Goal: Information Seeking & Learning: Learn about a topic

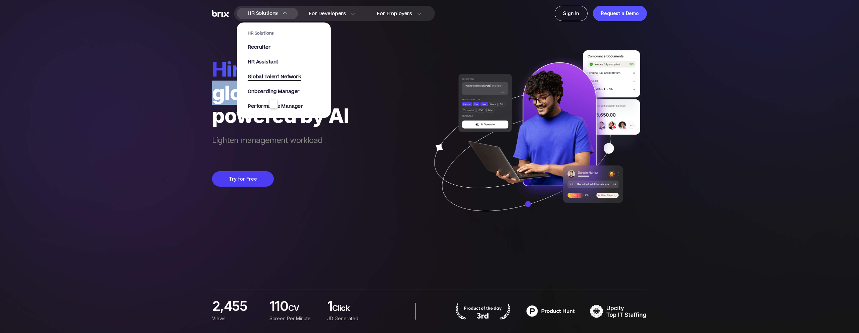
click at [284, 77] on span "Global Talent Network" at bounding box center [275, 77] width 54 height 8
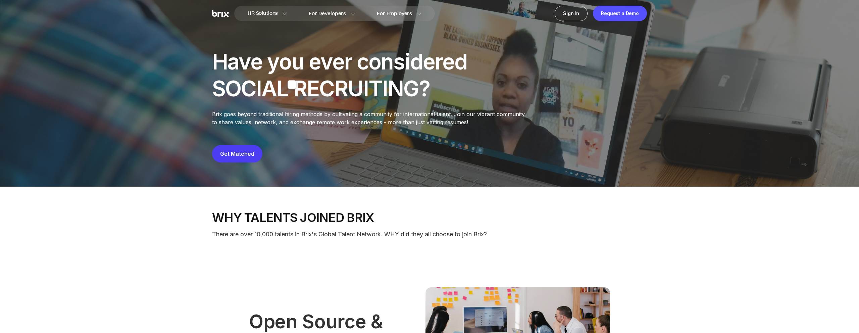
click at [357, 67] on div "Have you ever considered SOCIAL RECRUITING?" at bounding box center [341, 75] width 258 height 54
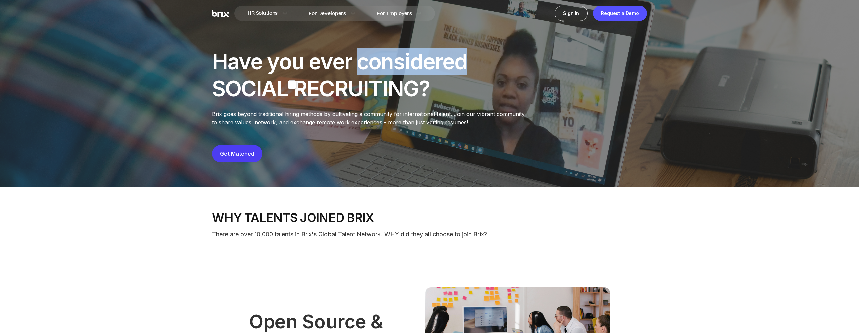
click at [357, 67] on div "Have you ever considered SOCIAL RECRUITING?" at bounding box center [341, 75] width 258 height 54
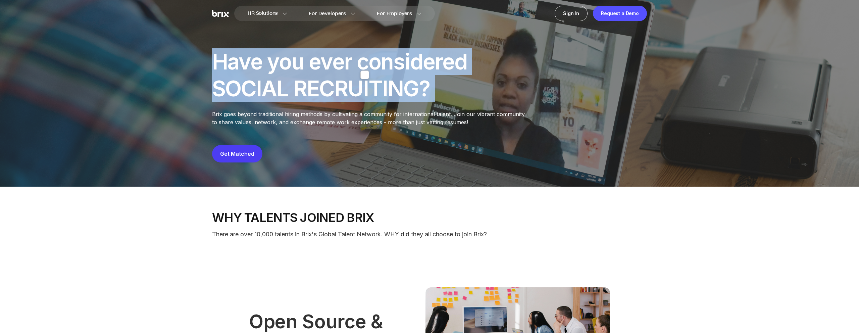
click at [357, 67] on div "Have you ever considered SOCIAL RECRUITING?" at bounding box center [341, 75] width 258 height 54
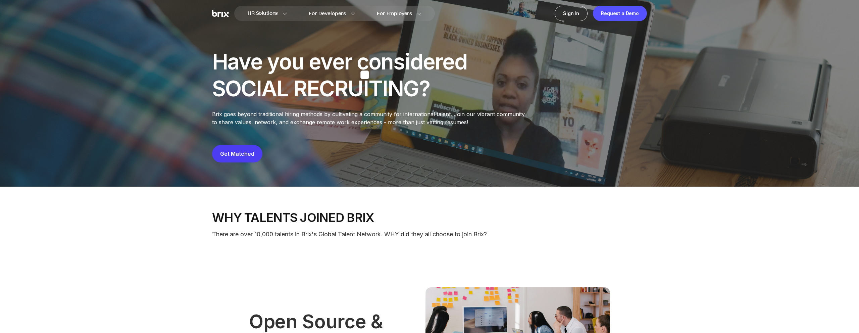
click at [361, 89] on div "Have you ever considered SOCIAL RECRUITING?" at bounding box center [341, 75] width 258 height 54
click at [523, 107] on div "Have you ever considered SOCIAL RECRUITING? Brix goes beyond traditional hiring…" at bounding box center [429, 105] width 435 height 114
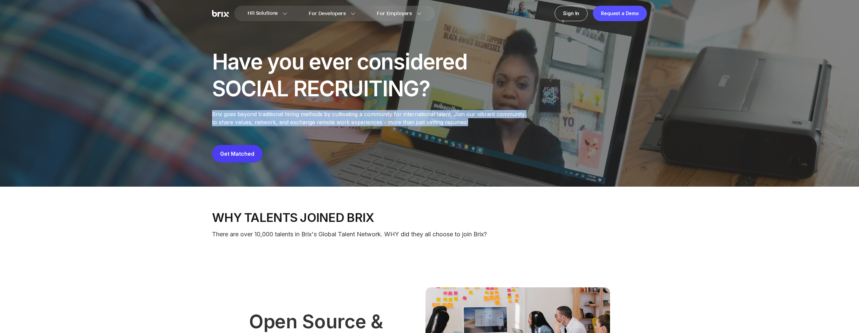
click at [523, 107] on div "Have you ever considered SOCIAL RECRUITING? Brix goes beyond traditional hiring…" at bounding box center [429, 105] width 435 height 114
click at [489, 116] on p "Brix goes beyond traditional hiring methods by cultivating a community for inte…" at bounding box center [370, 118] width 317 height 16
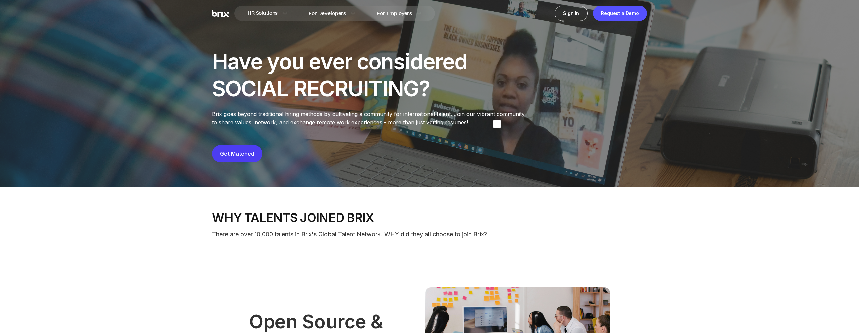
click at [433, 77] on div "Have you ever considered SOCIAL RECRUITING?" at bounding box center [341, 75] width 258 height 54
click at [416, 65] on div "Have you ever considered SOCIAL RECRUITING?" at bounding box center [341, 75] width 258 height 54
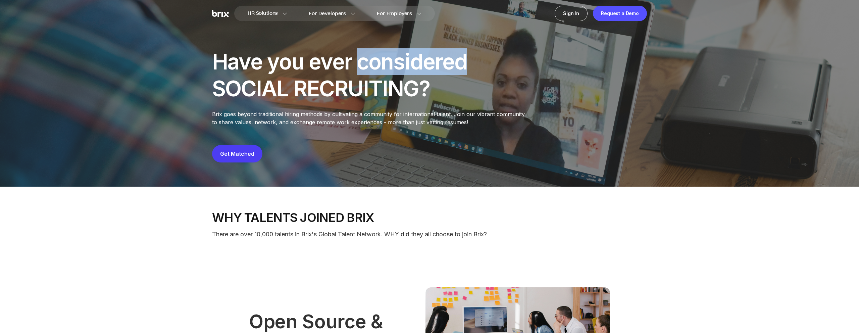
click at [416, 65] on div "Have you ever considered SOCIAL RECRUITING?" at bounding box center [341, 75] width 258 height 54
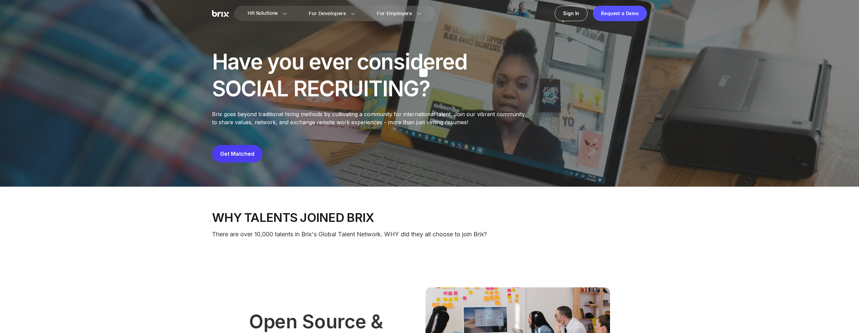
click at [449, 80] on div "Have you ever considered SOCIAL RECRUITING?" at bounding box center [341, 75] width 258 height 54
click at [391, 83] on div "Have you ever considered SOCIAL RECRUITING?" at bounding box center [341, 75] width 258 height 54
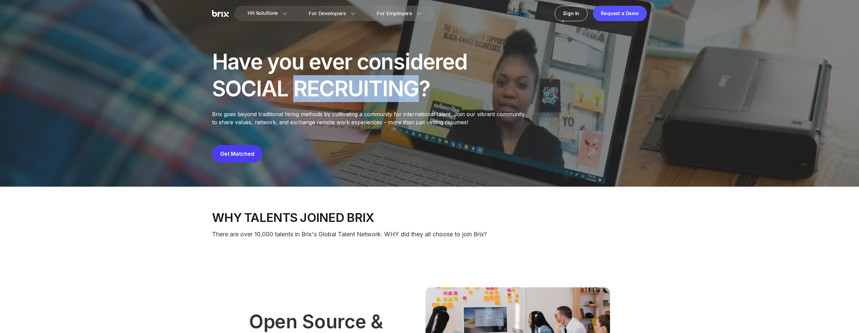
click at [391, 83] on div "Have you ever considered SOCIAL RECRUITING?" at bounding box center [341, 75] width 258 height 54
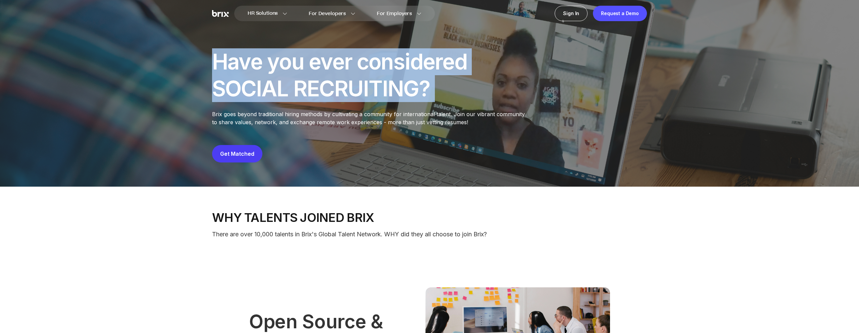
click at [391, 83] on div "Have you ever considered SOCIAL RECRUITING?" at bounding box center [341, 75] width 258 height 54
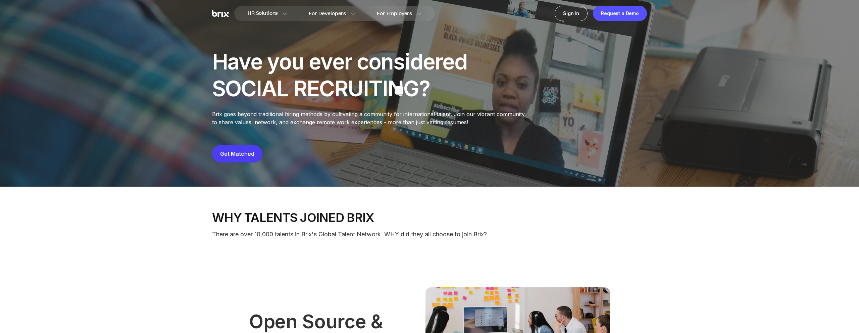
click at [435, 87] on div "Have you ever considered SOCIAL RECRUITING?" at bounding box center [341, 75] width 258 height 54
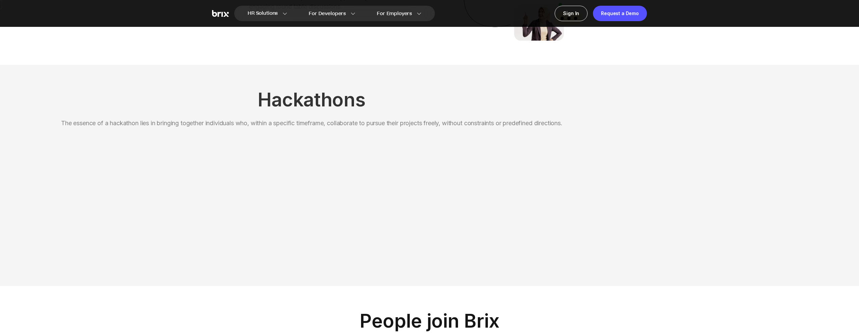
scroll to position [721, 0]
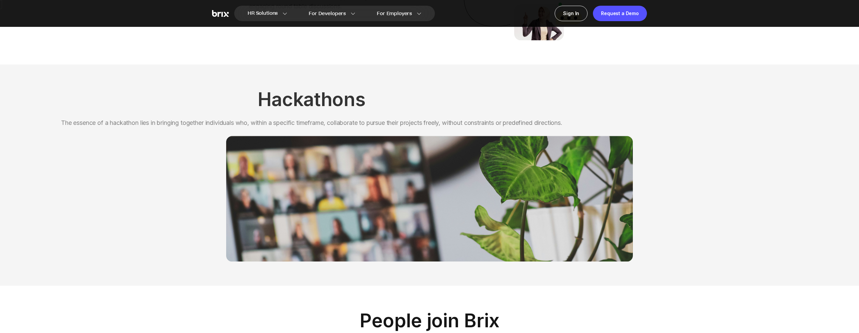
click at [437, 121] on p "The essence of a hackathon lies in bringing together individuals who, within a …" at bounding box center [311, 122] width 501 height 9
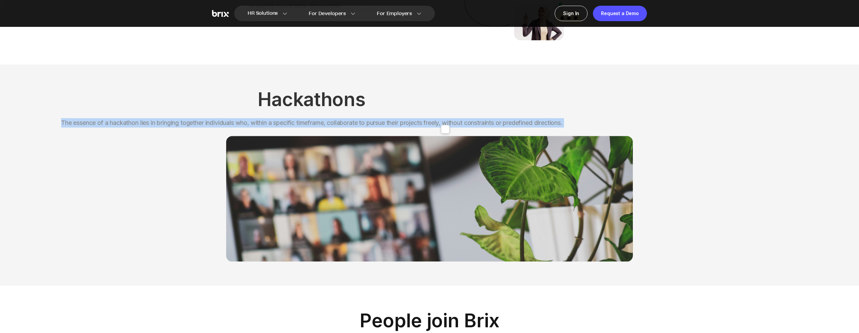
click at [466, 120] on p "The essence of a hackathon lies in bringing together individuals who, within a …" at bounding box center [311, 122] width 501 height 9
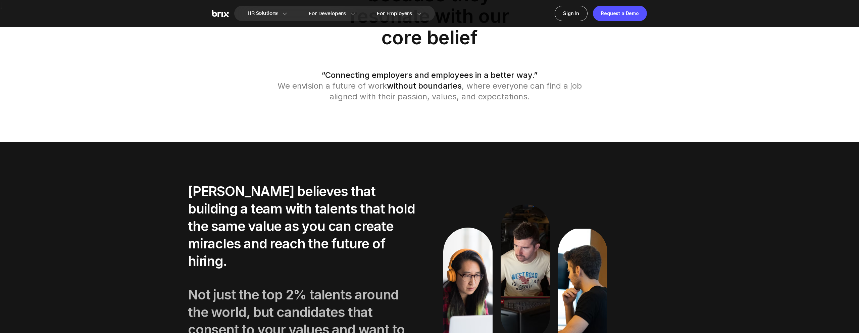
scroll to position [1062, 0]
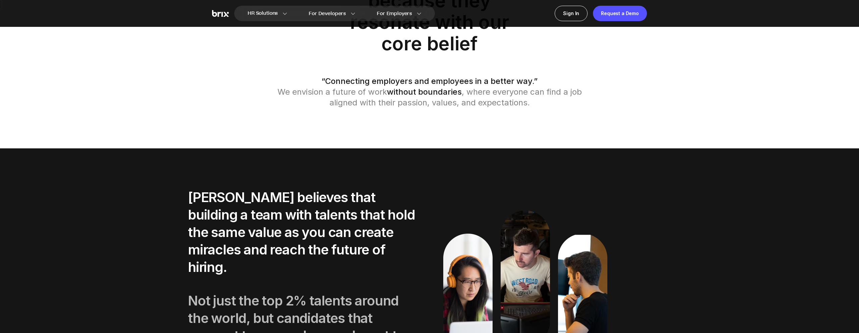
click at [477, 84] on p "“Connecting employers and employees in a better way.”" at bounding box center [429, 81] width 483 height 11
click at [488, 85] on p "“Connecting employers and employees in a better way.”" at bounding box center [429, 81] width 483 height 11
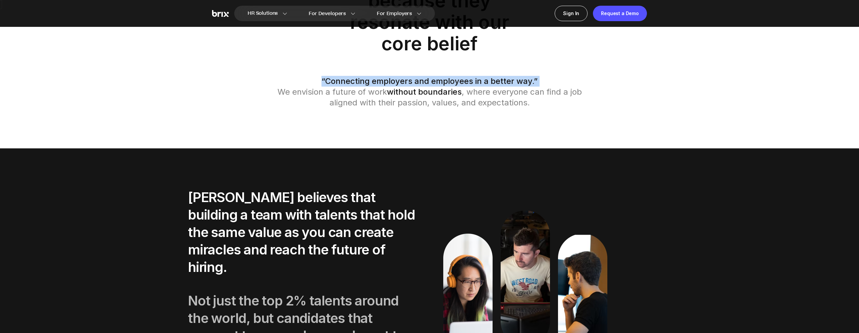
click at [488, 85] on p "“Connecting employers and employees in a better way.”" at bounding box center [429, 81] width 483 height 11
click at [480, 96] on p "We envision a future of work without boundaries , where everyone can find a job…" at bounding box center [429, 97] width 323 height 21
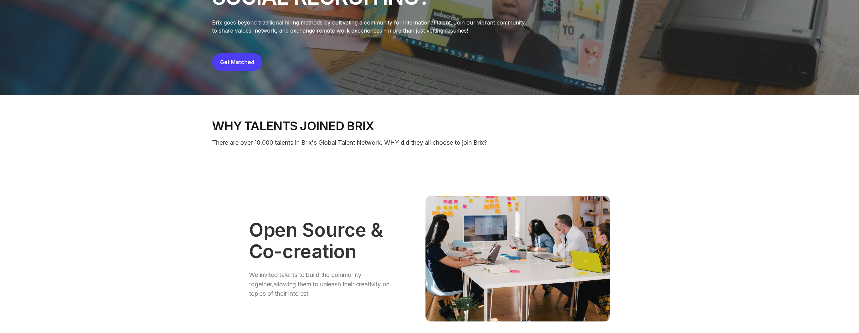
scroll to position [0, 0]
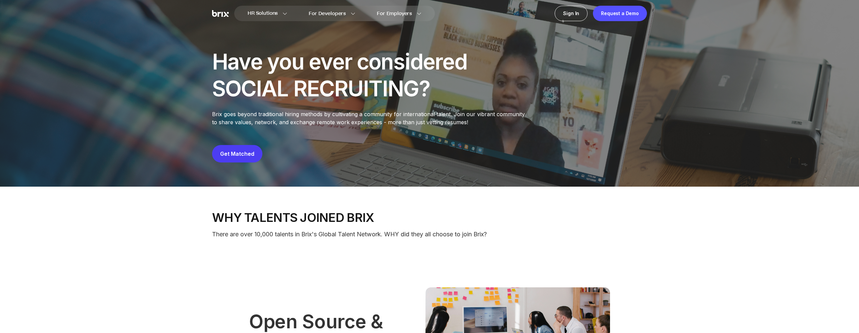
click at [380, 83] on div "Have you ever considered SOCIAL RECRUITING?" at bounding box center [341, 75] width 258 height 54
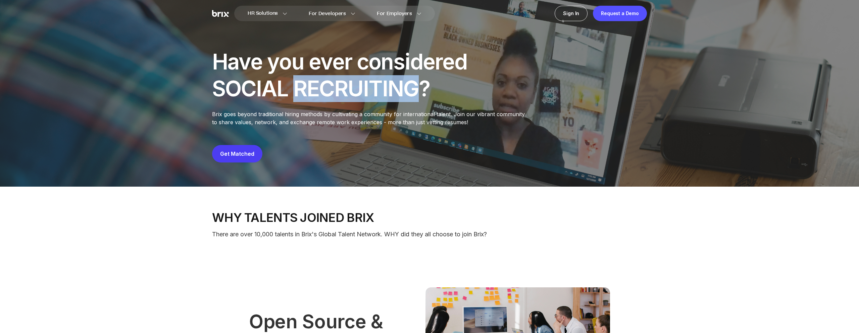
click at [380, 83] on div "Have you ever considered SOCIAL RECRUITING?" at bounding box center [341, 75] width 258 height 54
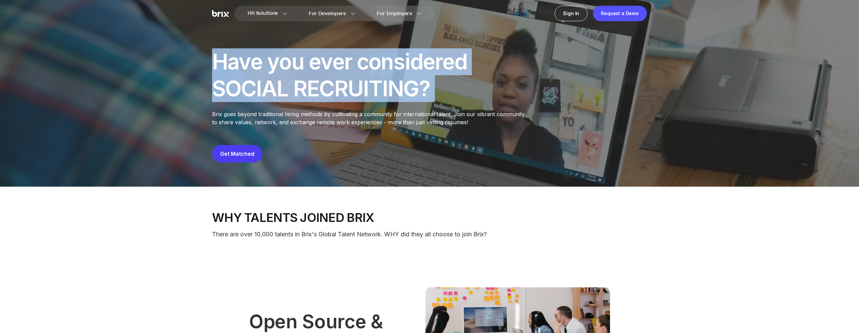
click at [380, 83] on div "Have you ever considered SOCIAL RECRUITING?" at bounding box center [341, 75] width 258 height 54
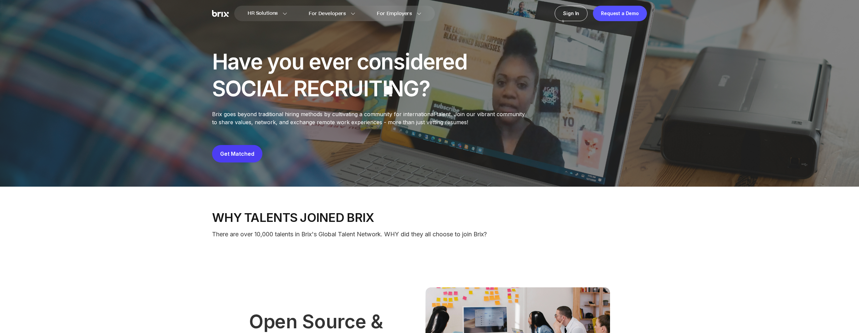
click at [392, 73] on div "Have you ever considered SOCIAL RECRUITING?" at bounding box center [341, 75] width 258 height 54
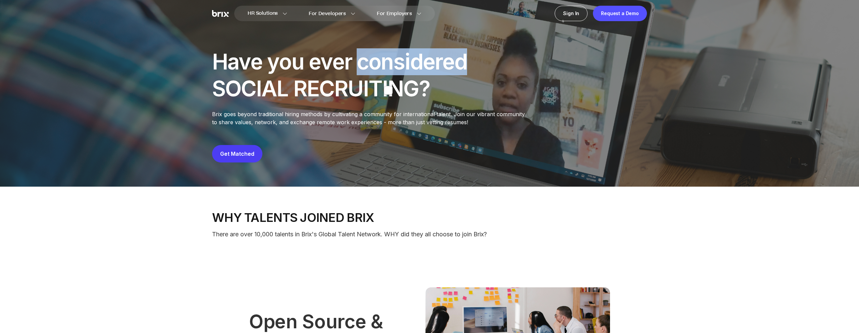
click at [392, 73] on div "Have you ever considered SOCIAL RECRUITING?" at bounding box center [341, 75] width 258 height 54
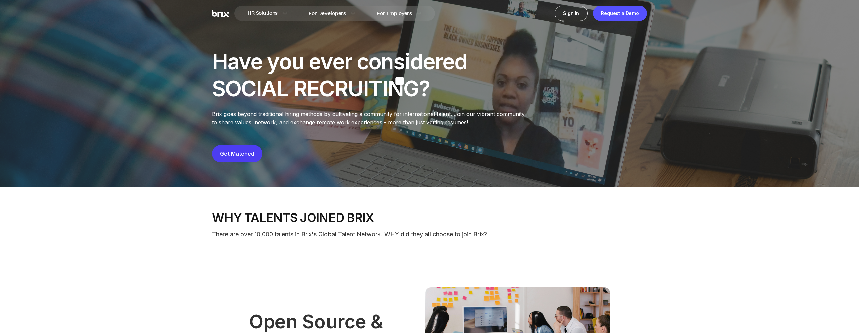
click at [413, 76] on div "Have you ever considered SOCIAL RECRUITING?" at bounding box center [341, 75] width 258 height 54
click at [348, 82] on div "Have you ever considered SOCIAL RECRUITING?" at bounding box center [341, 75] width 258 height 54
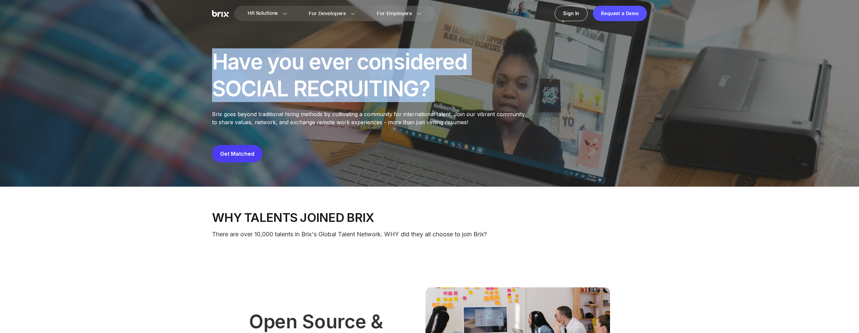
click at [348, 82] on div "Have you ever considered SOCIAL RECRUITING?" at bounding box center [341, 75] width 258 height 54
click at [391, 77] on div "Have you ever considered SOCIAL RECRUITING?" at bounding box center [341, 75] width 258 height 54
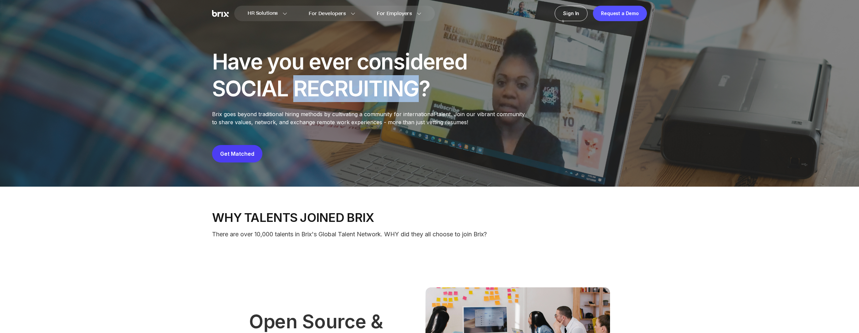
click at [391, 77] on div "Have you ever considered SOCIAL RECRUITING?" at bounding box center [341, 75] width 258 height 54
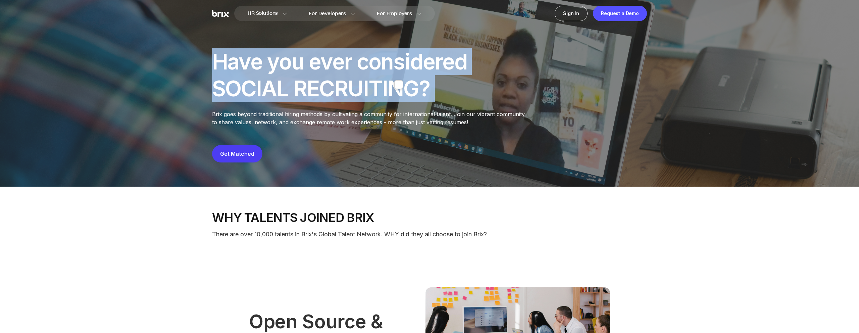
click at [391, 77] on div "Have you ever considered SOCIAL RECRUITING?" at bounding box center [341, 75] width 258 height 54
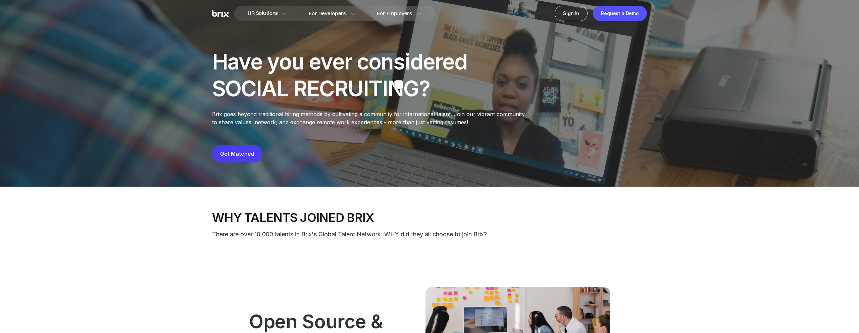
click at [436, 81] on div "Have you ever considered SOCIAL RECRUITING?" at bounding box center [341, 75] width 258 height 54
click at [220, 84] on div "Have you ever considered SOCIAL RECRUITING?" at bounding box center [341, 75] width 258 height 54
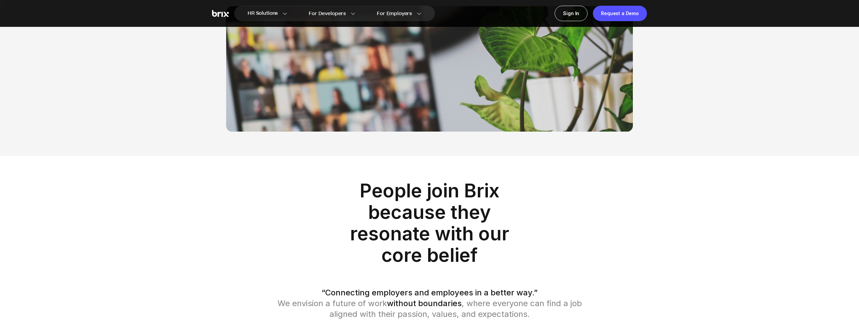
scroll to position [937, 0]
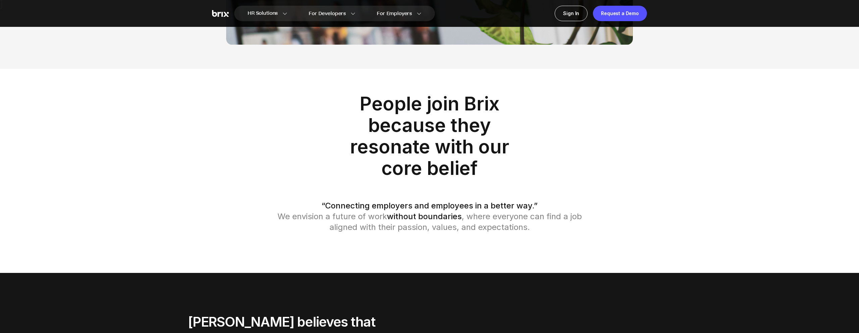
click at [468, 129] on p "People join Brix because they resonate with our core belief" at bounding box center [429, 136] width 181 height 86
click at [457, 156] on p "People join Brix because they resonate with our core belief" at bounding box center [429, 136] width 181 height 86
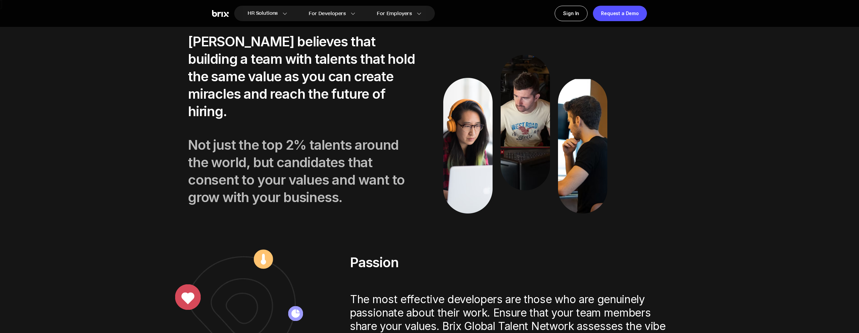
scroll to position [1213, 0]
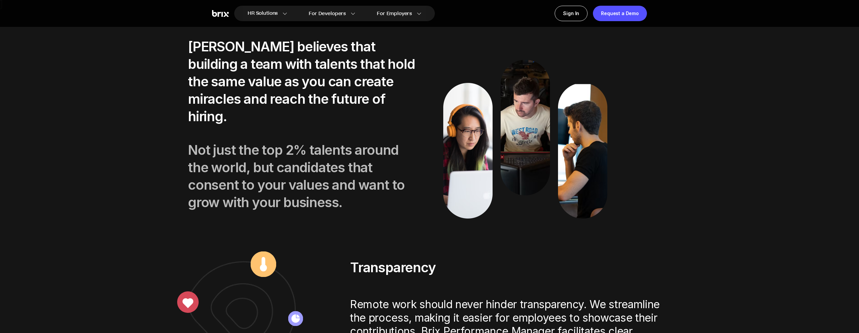
click at [346, 69] on p "[PERSON_NAME] believes that building a team with talents that hold the same val…" at bounding box center [302, 81] width 229 height 87
click at [354, 93] on p "[PERSON_NAME] believes that building a team with talents that hold the same val…" at bounding box center [302, 81] width 229 height 87
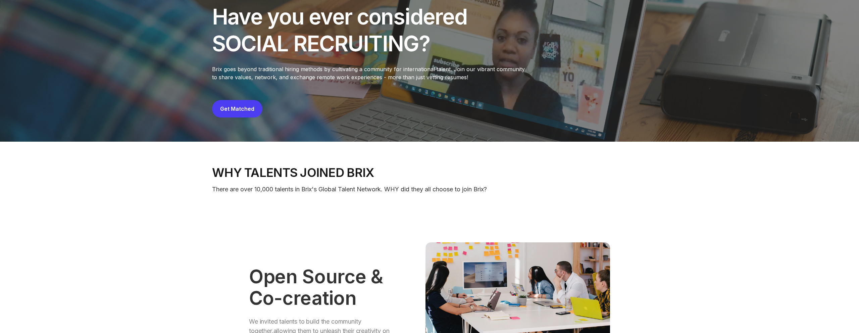
scroll to position [0, 0]
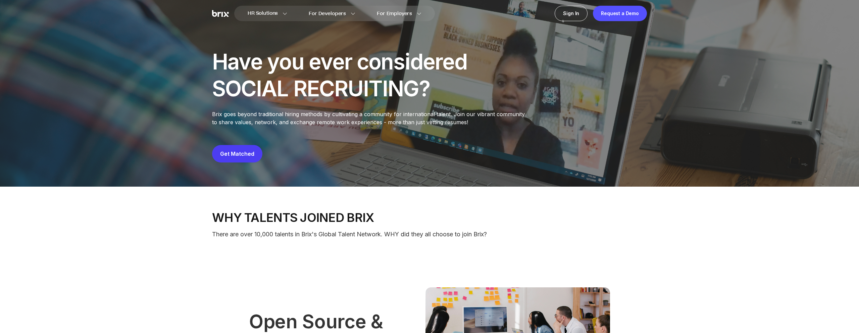
click at [432, 115] on p "Brix goes beyond traditional hiring methods by cultivating a community for inte…" at bounding box center [370, 118] width 317 height 16
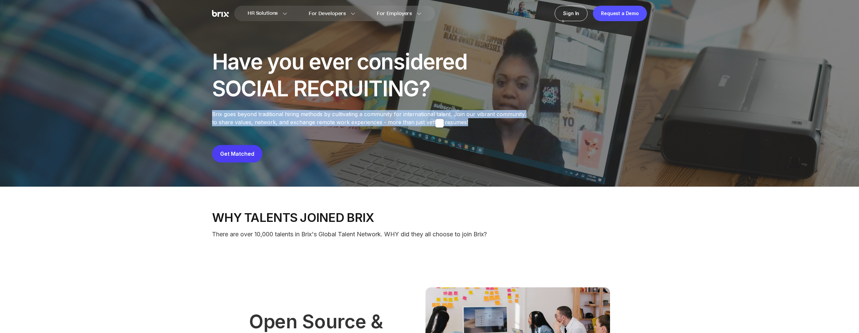
click at [432, 115] on p "Brix goes beyond traditional hiring methods by cultivating a community for inte…" at bounding box center [370, 118] width 317 height 16
click at [398, 120] on p "Brix goes beyond traditional hiring methods by cultivating a community for inte…" at bounding box center [370, 118] width 317 height 16
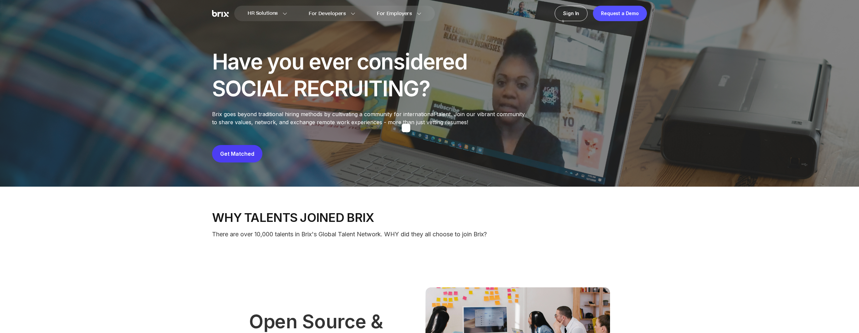
click at [398, 120] on p "Brix goes beyond traditional hiring methods by cultivating a community for inte…" at bounding box center [370, 118] width 317 height 16
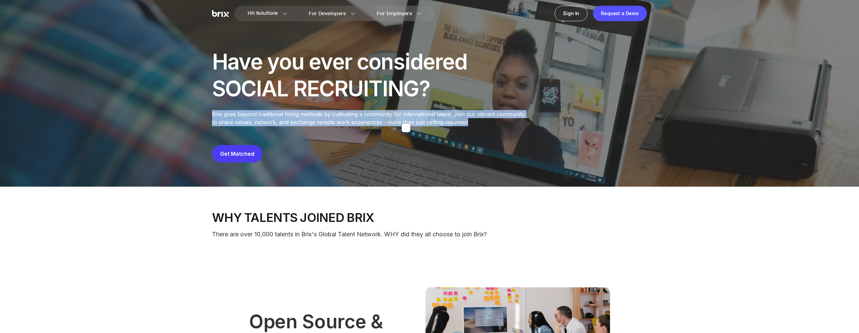
click at [398, 120] on p "Brix goes beyond traditional hiring methods by cultivating a community for inte…" at bounding box center [370, 118] width 317 height 16
click at [431, 117] on p "Brix goes beyond traditional hiring methods by cultivating a community for inte…" at bounding box center [370, 118] width 317 height 16
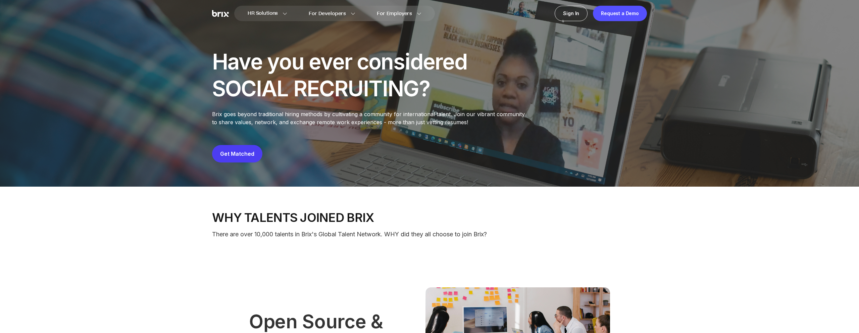
click at [445, 118] on p "Brix goes beyond traditional hiring methods by cultivating a community for inte…" at bounding box center [370, 118] width 317 height 16
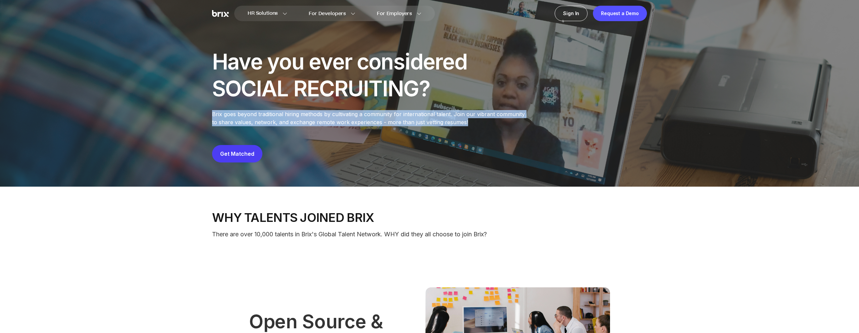
click at [445, 118] on p "Brix goes beyond traditional hiring methods by cultivating a community for inte…" at bounding box center [370, 118] width 317 height 16
click at [462, 117] on p "Brix goes beyond traditional hiring methods by cultivating a community for inte…" at bounding box center [370, 118] width 317 height 16
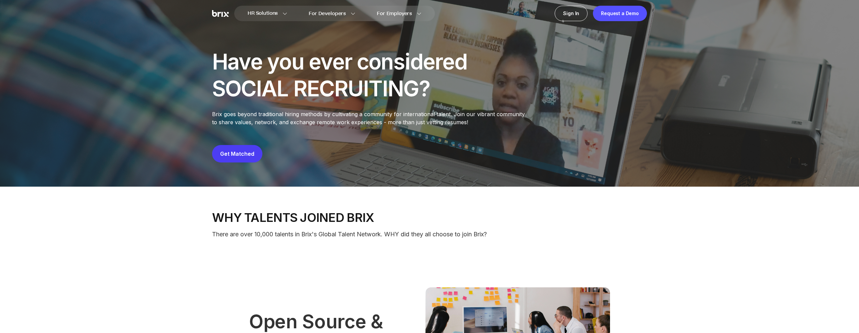
click at [469, 116] on p "Brix goes beyond traditional hiring methods by cultivating a community for inte…" at bounding box center [370, 118] width 317 height 16
click at [412, 121] on p "Brix goes beyond traditional hiring methods by cultivating a community for inte…" at bounding box center [370, 118] width 317 height 16
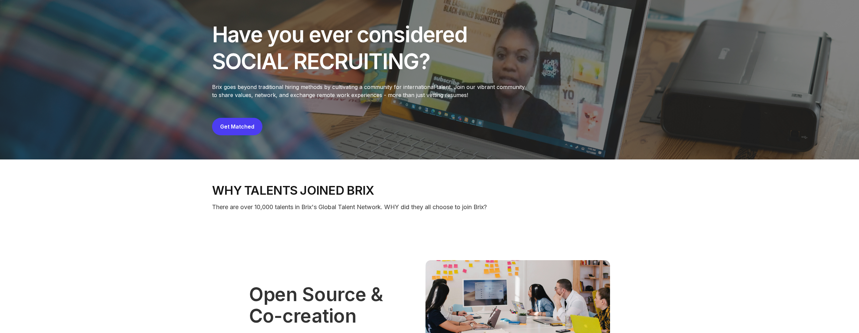
scroll to position [9, 0]
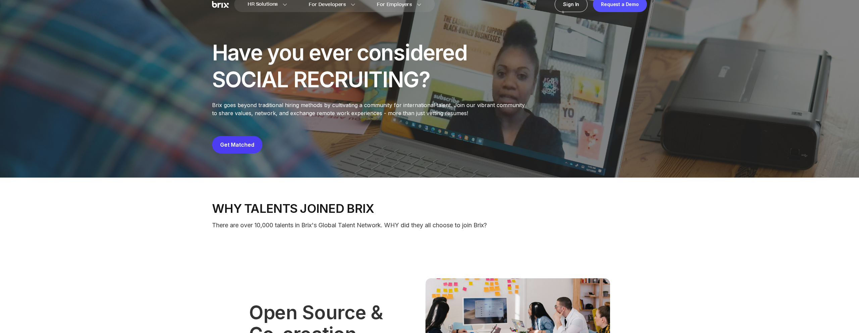
click at [246, 141] on button "Get Matched" at bounding box center [237, 144] width 50 height 17
click at [243, 143] on link "Get Matched" at bounding box center [237, 144] width 34 height 7
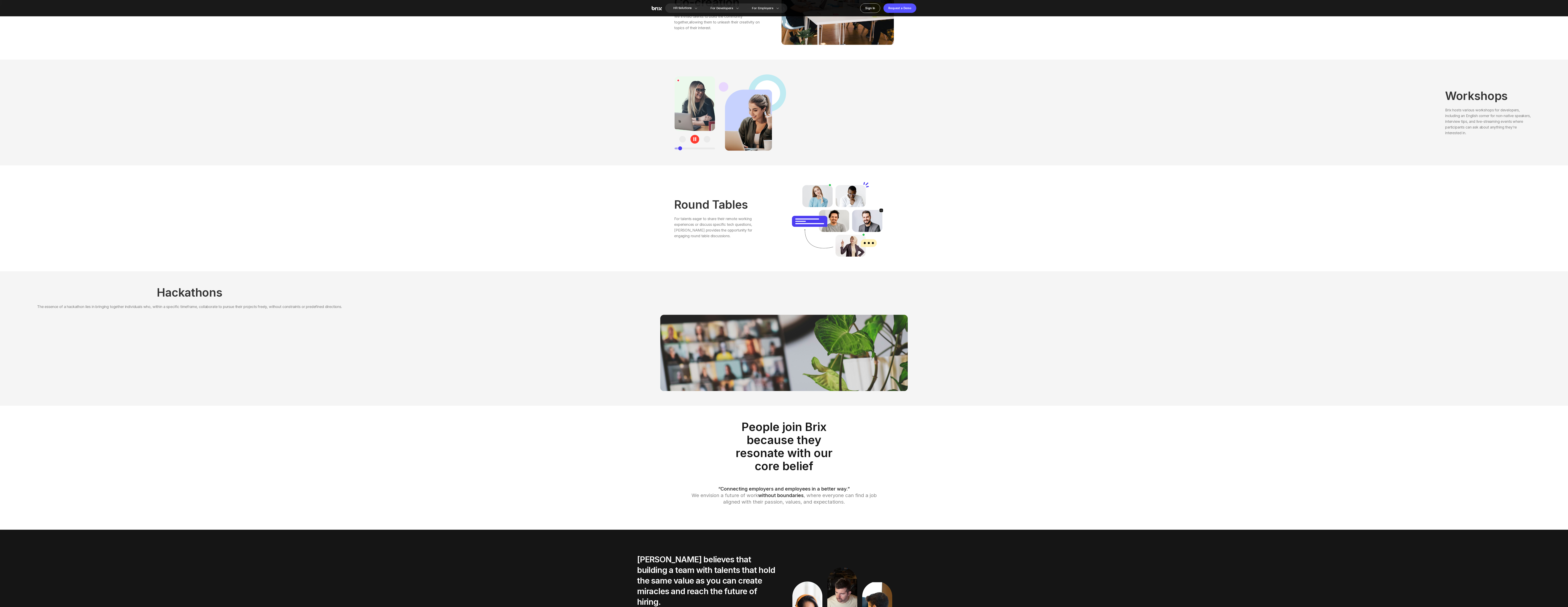
scroll to position [518, 0]
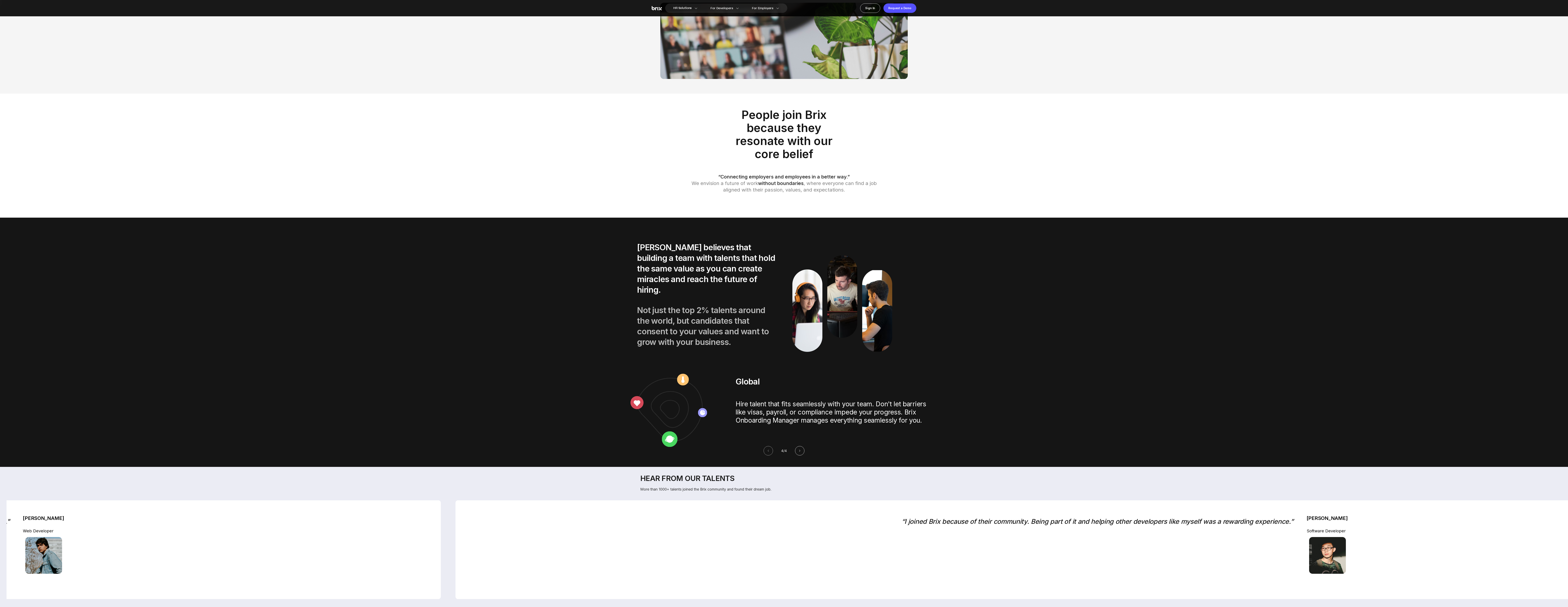
click at [522, 202] on icon at bounding box center [799, 451] width 3 height 3
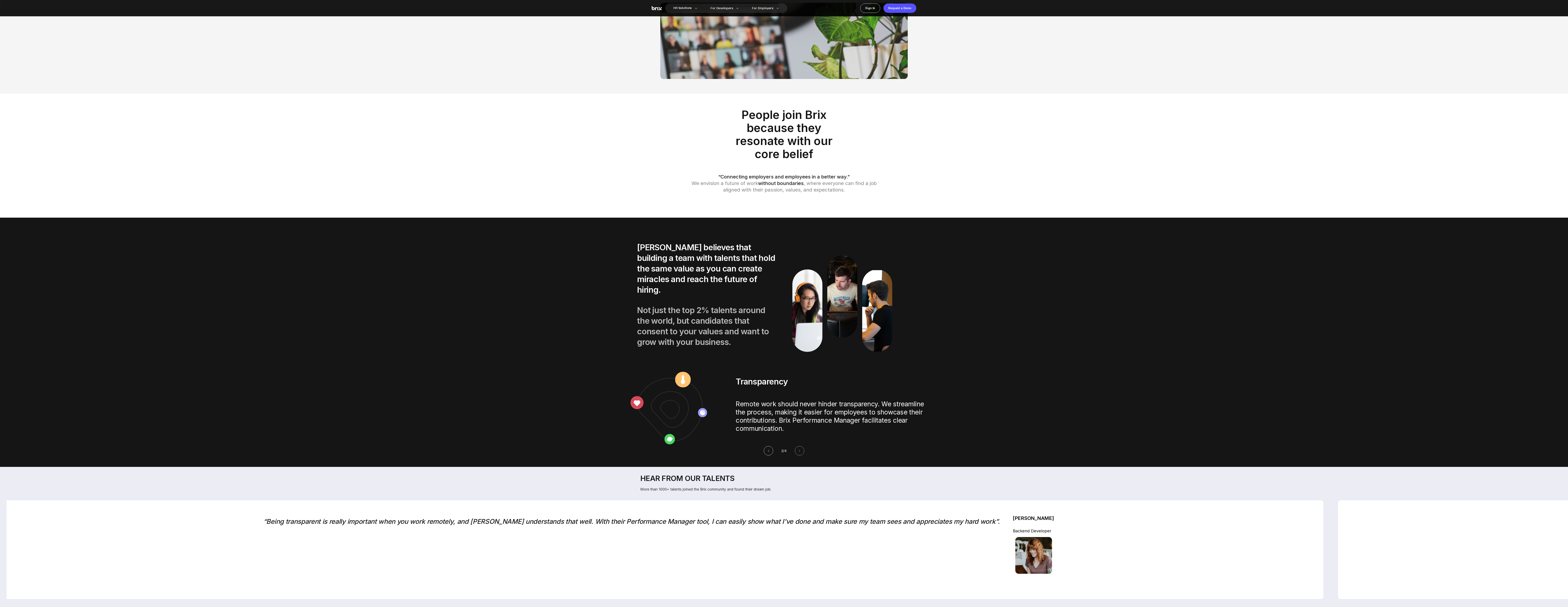
click at [522, 202] on icon at bounding box center [768, 451] width 3 height 3
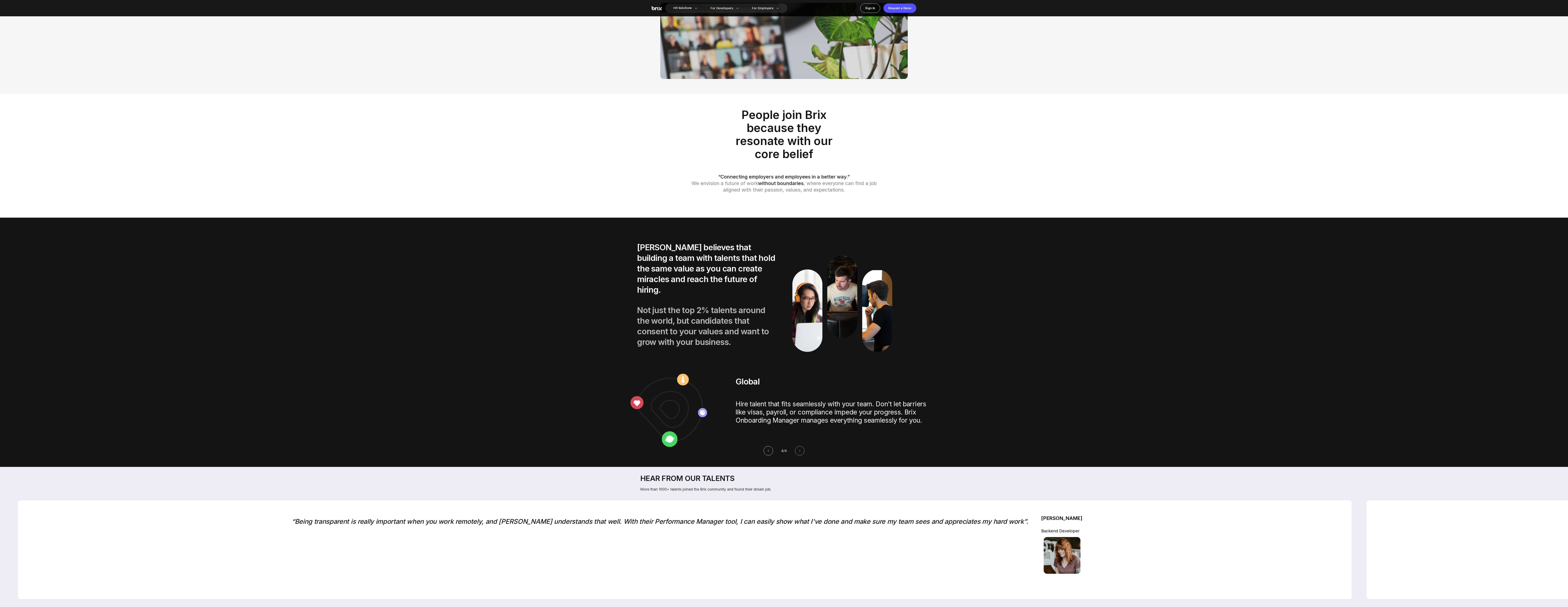
click at [522, 202] on icon at bounding box center [768, 451] width 3 height 3
click at [522, 202] on button at bounding box center [799, 451] width 9 height 9
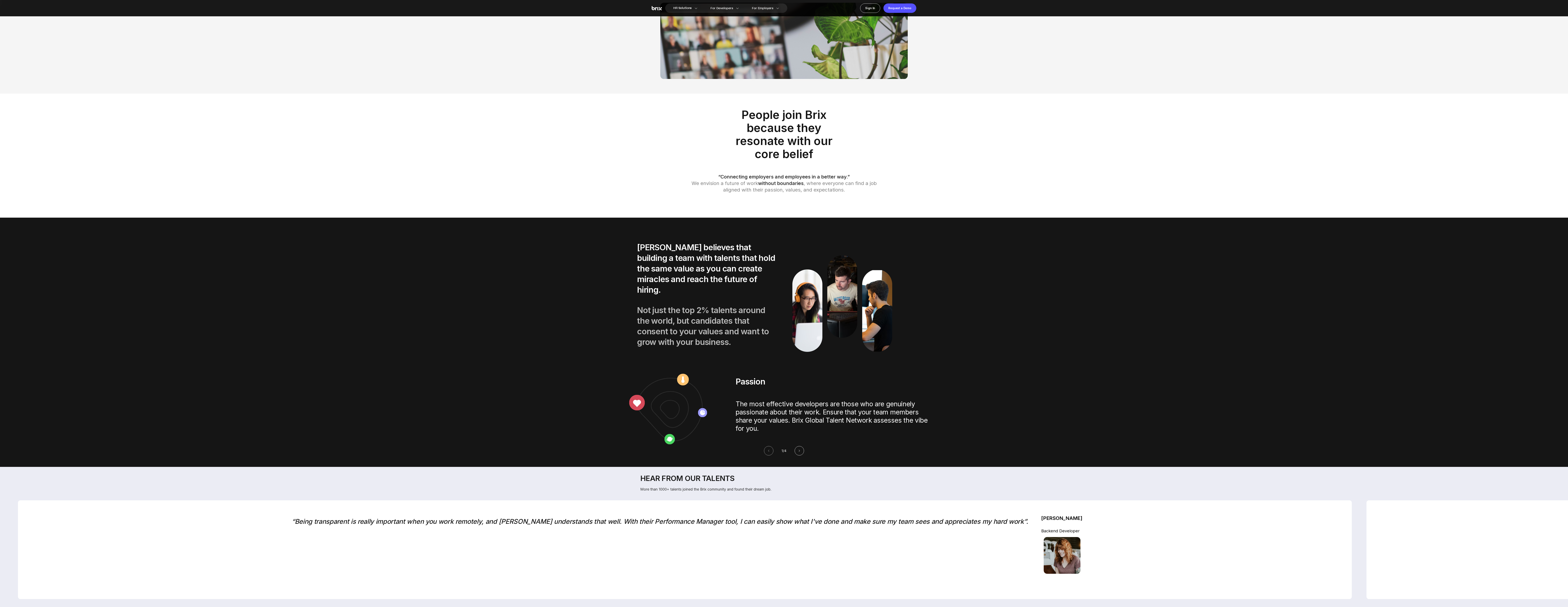
click at [522, 202] on button at bounding box center [799, 451] width 9 height 9
click at [522, 202] on button at bounding box center [799, 451] width 9 height 9
click at [522, 202] on p "[PERSON_NAME] believes that building a team with talents that hold the same val…" at bounding box center [706, 268] width 139 height 53
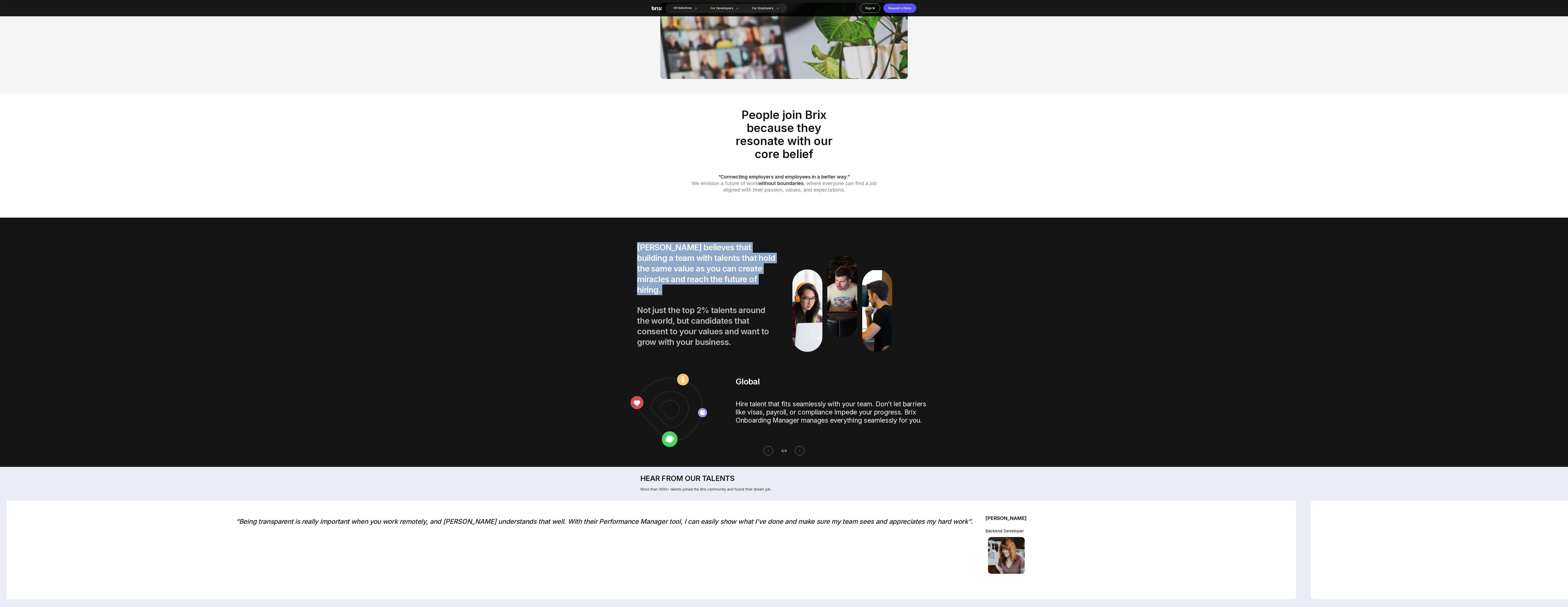
click at [522, 202] on p "[PERSON_NAME] believes that building a team with talents that hold the same val…" at bounding box center [706, 268] width 139 height 53
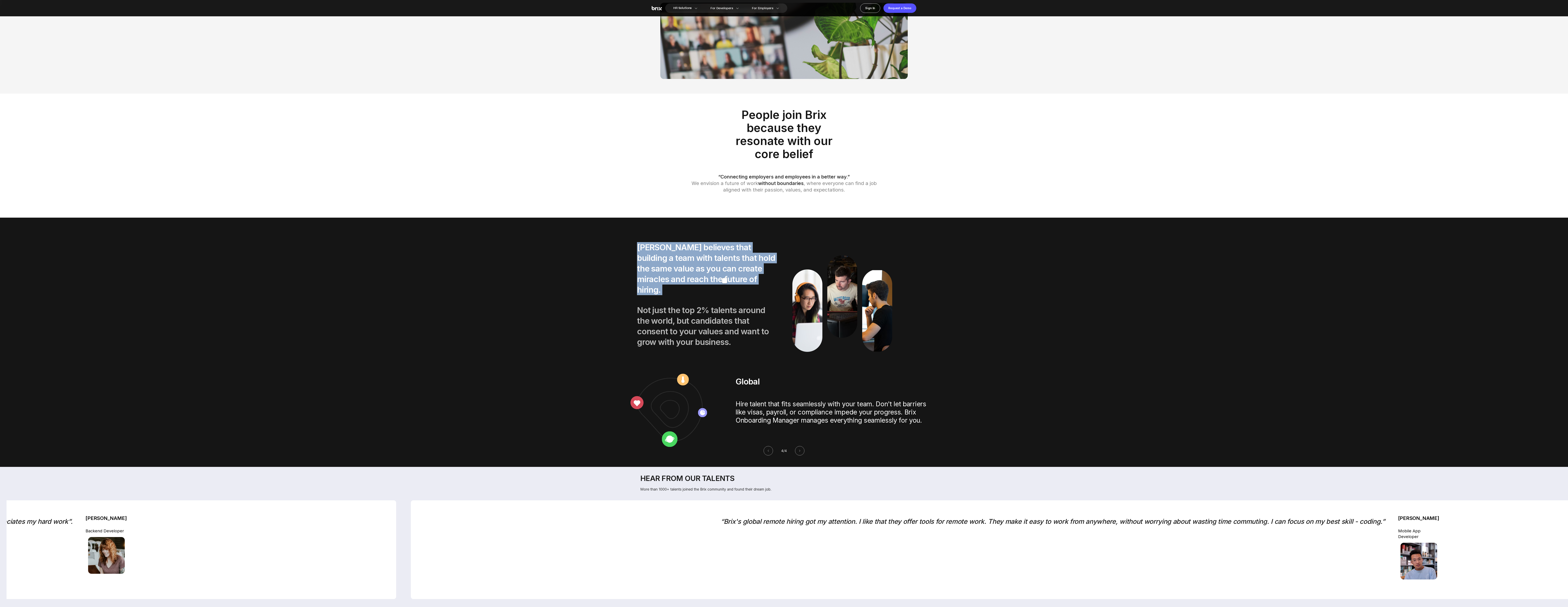
click at [522, 202] on p "[PERSON_NAME] believes that building a team with talents that hold the same val…" at bounding box center [706, 268] width 139 height 53
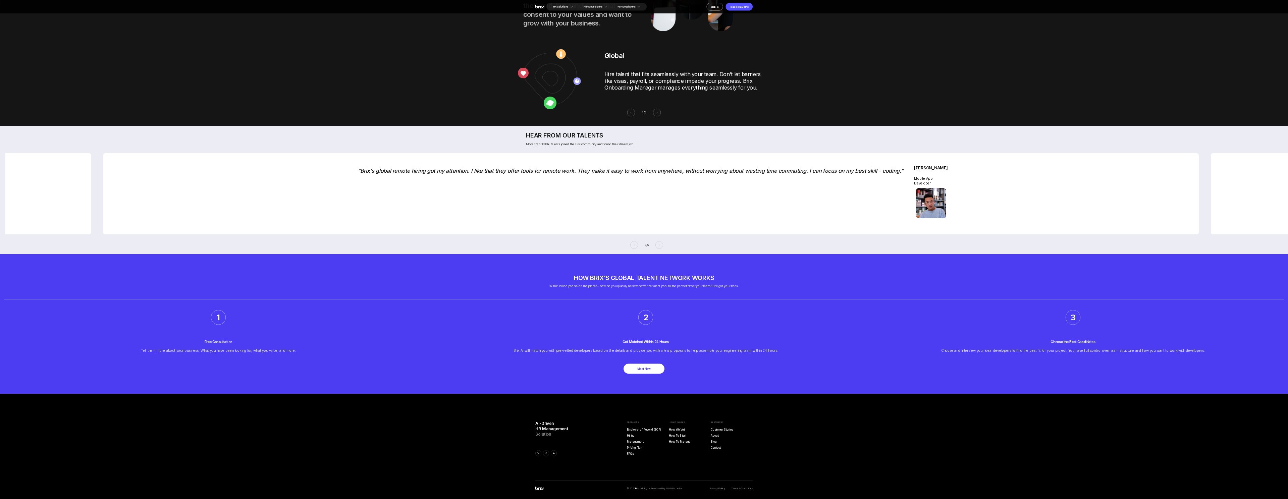
scroll to position [1391, 0]
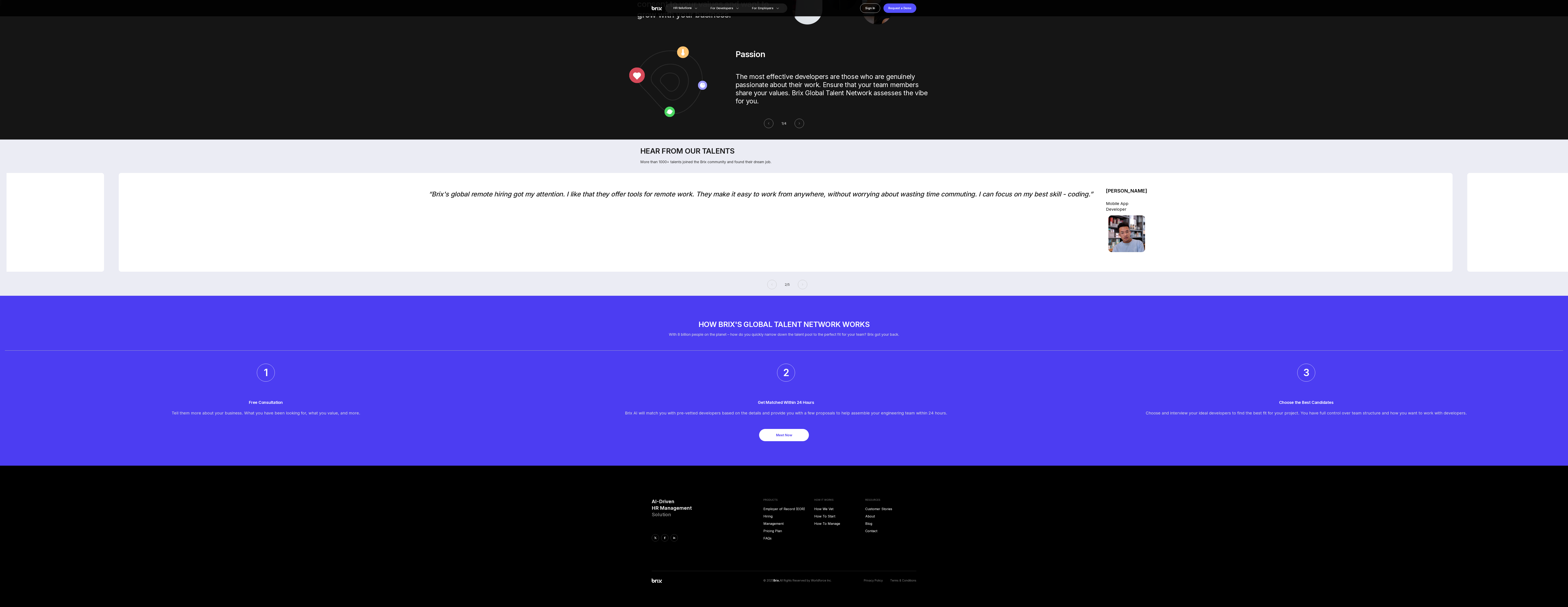
click at [522, 202] on div "“Brix's global remote hiring got my attention. I like that they offer tools for…" at bounding box center [760, 223] width 664 height 69
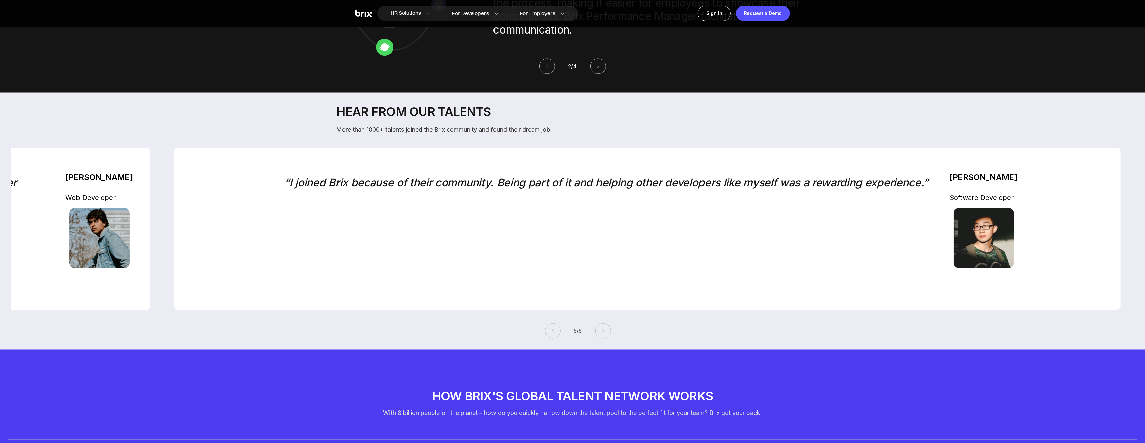
scroll to position [1532, 0]
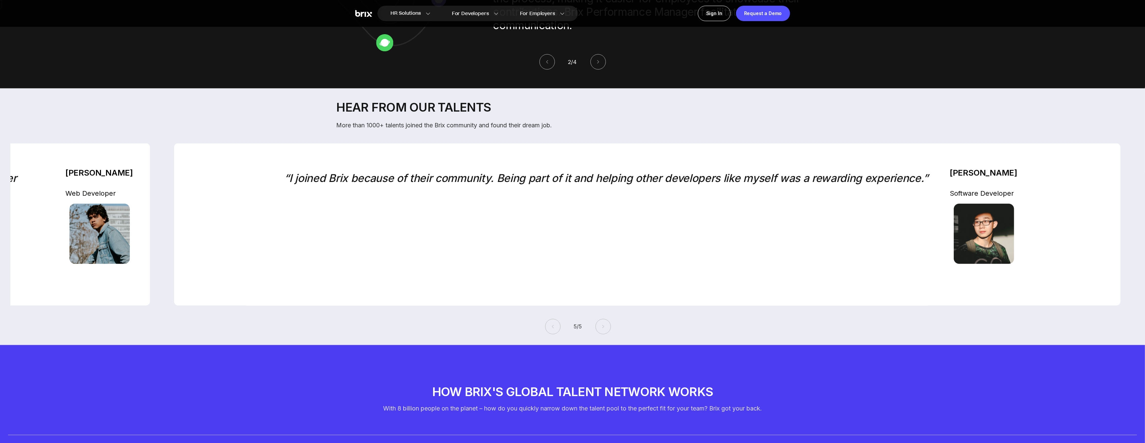
click at [730, 178] on div "“I joined Brix because of their community. Being part of it and helping other d…" at bounding box center [606, 225] width 644 height 114
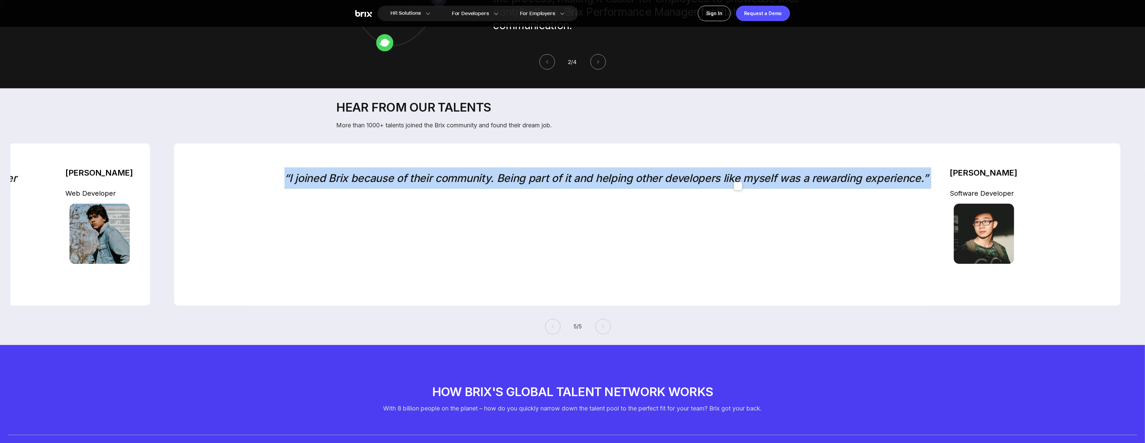
click at [730, 178] on div "“I joined Brix because of their community. Being part of it and helping other d…" at bounding box center [606, 225] width 644 height 114
click at [689, 178] on div "“I joined Brix because of their community. Being part of it and helping other d…" at bounding box center [606, 225] width 644 height 114
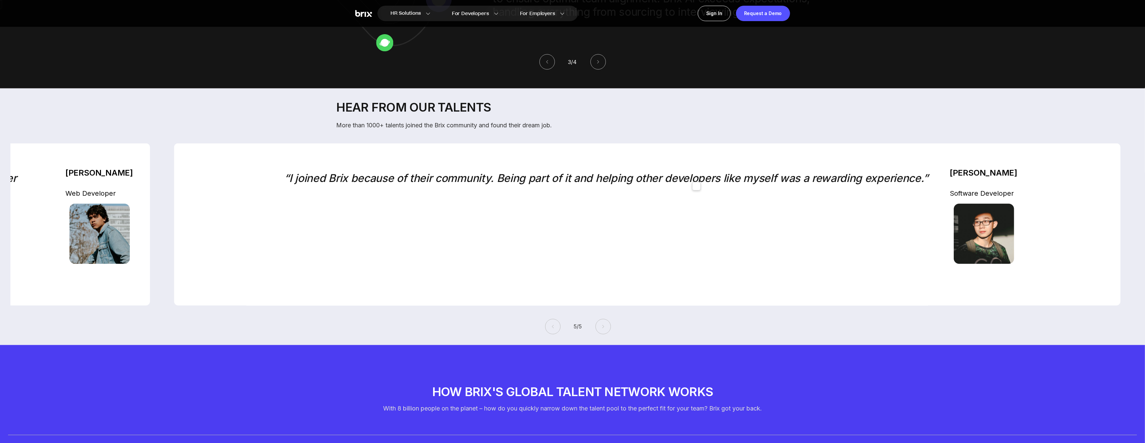
scroll to position [1518, 0]
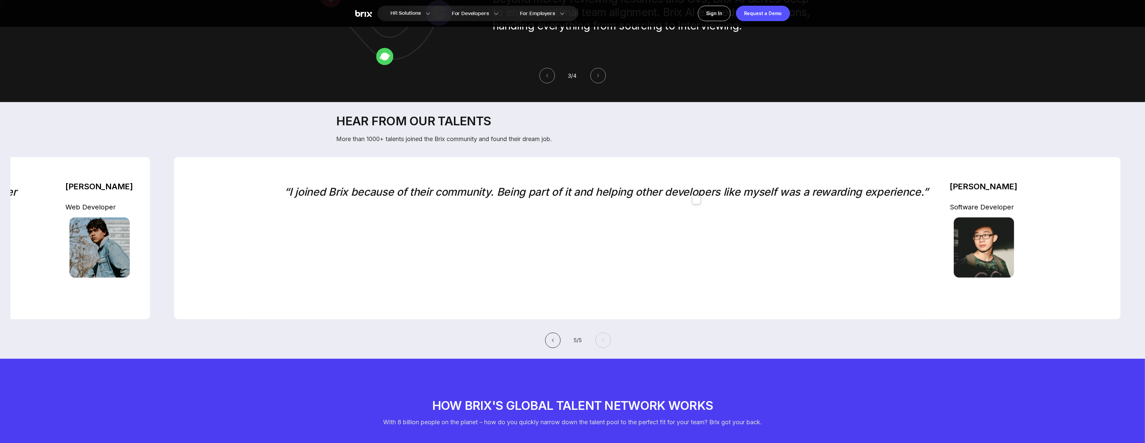
click at [550, 332] on icon at bounding box center [552, 340] width 5 height 5
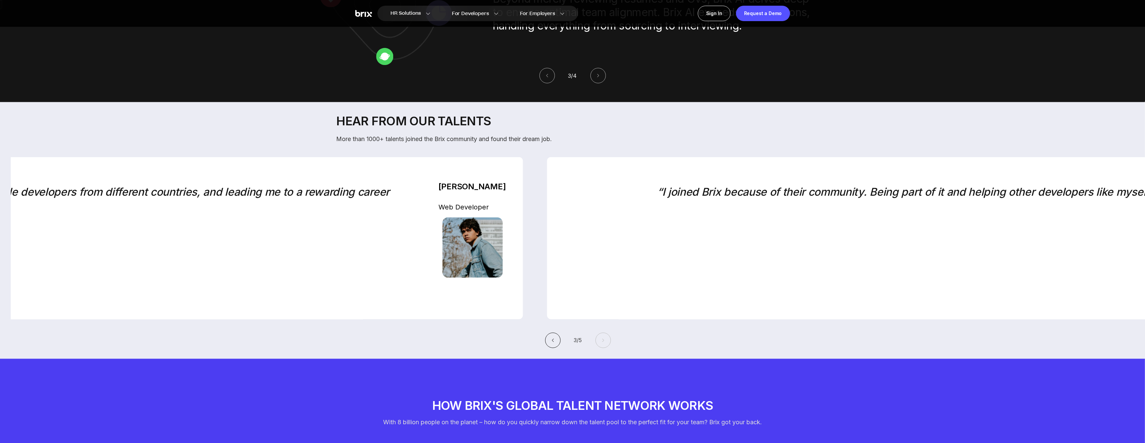
click at [550, 332] on icon at bounding box center [552, 340] width 5 height 5
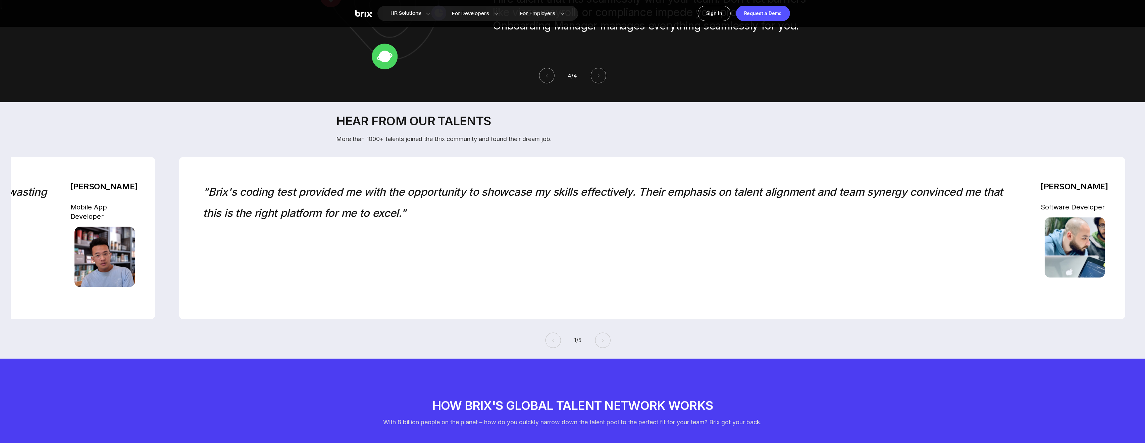
click at [551, 332] on icon at bounding box center [553, 340] width 5 height 5
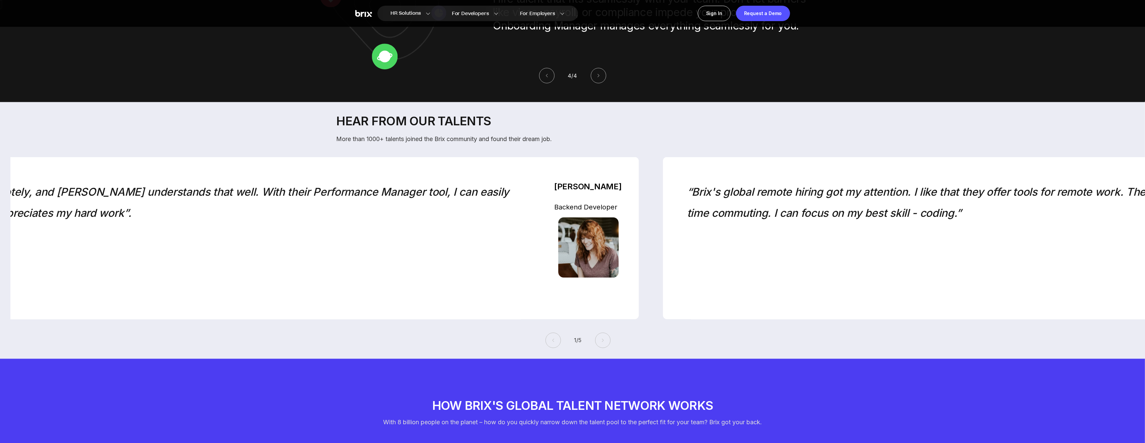
click at [551, 332] on icon at bounding box center [553, 340] width 5 height 5
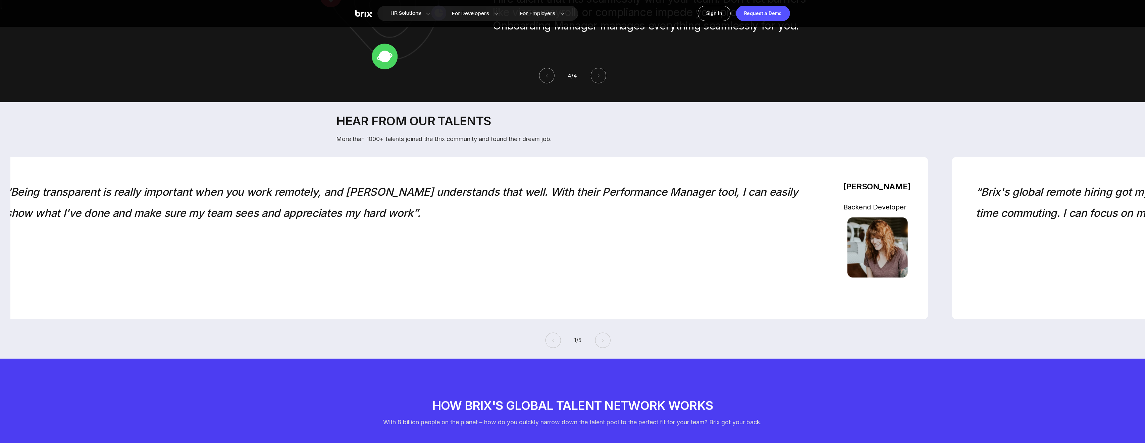
click at [551, 332] on icon at bounding box center [553, 340] width 5 height 5
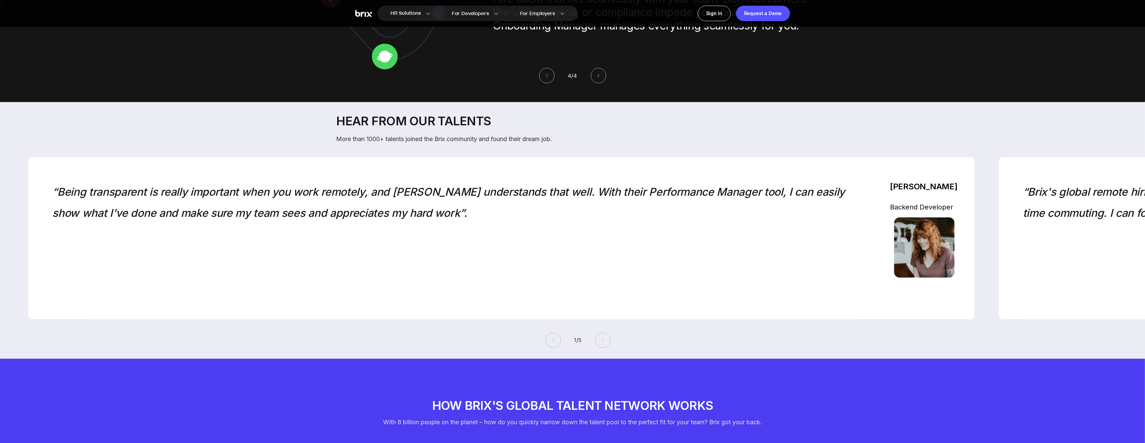
click at [552, 332] on button at bounding box center [552, 340] width 15 height 15
drag, startPoint x: 334, startPoint y: 117, endPoint x: 574, endPoint y: 129, distance: 239.5
click at [574, 129] on section "Hear from our talents More than 1000+ talents joined the Brix community and fou…" at bounding box center [572, 230] width 1145 height 257
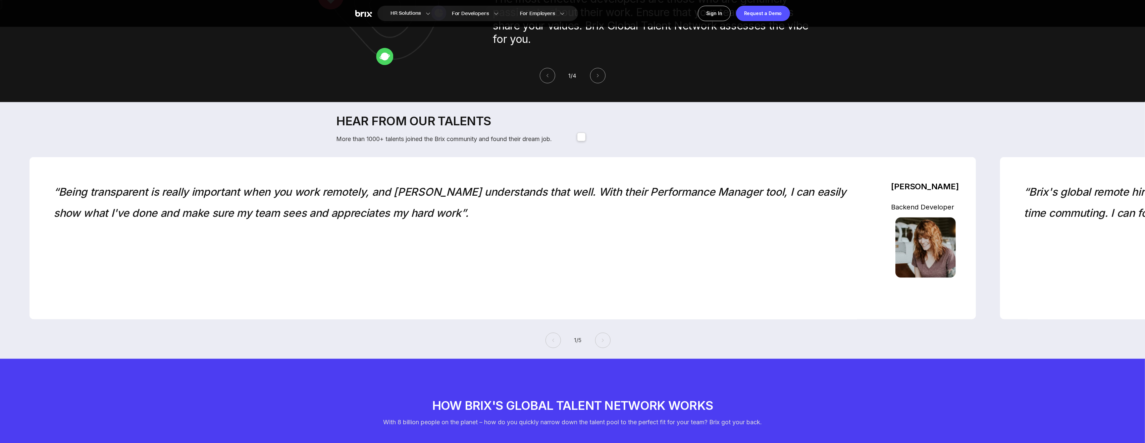
click at [583, 129] on div "Hear from our talents More than 1000+ talents joined the Brix community and fou…" at bounding box center [577, 128] width 483 height 31
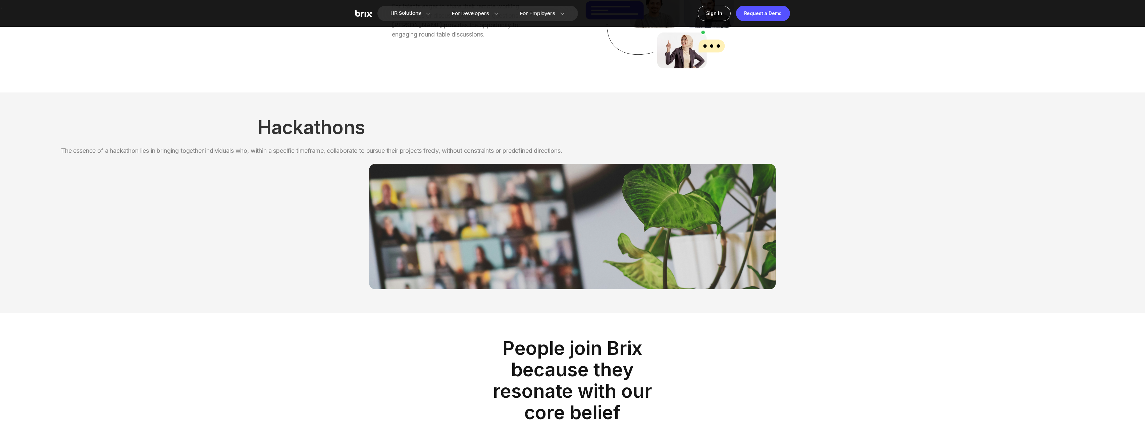
scroll to position [694, 0]
click at [551, 148] on p "The essence of a hackathon lies in bringing together individuals who, within a …" at bounding box center [311, 149] width 501 height 9
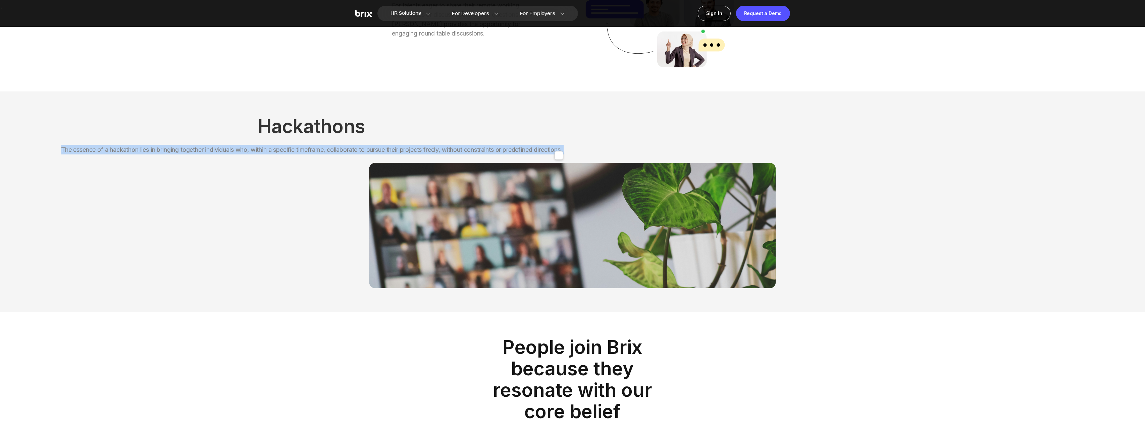
click at [629, 142] on div "Hackathons The essence of a hackathon lies in bringing together individuals who…" at bounding box center [572, 202] width 1145 height 221
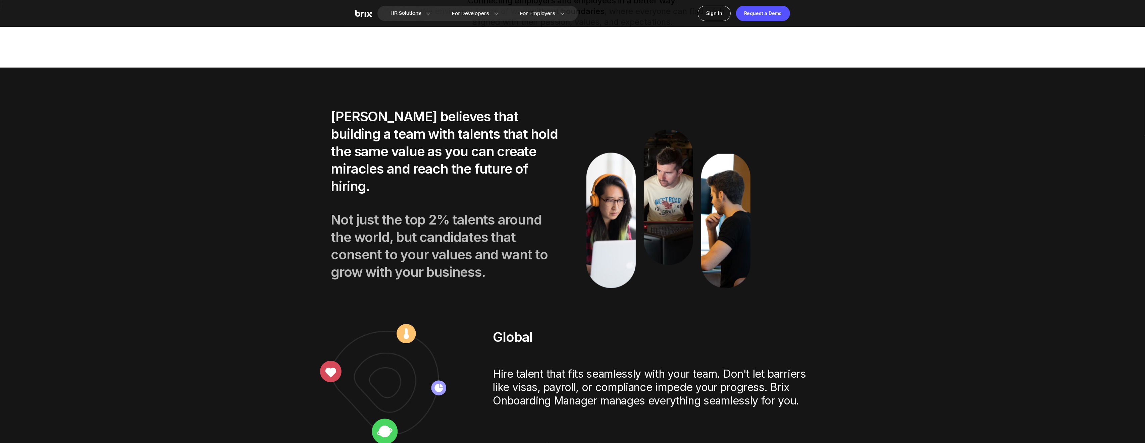
scroll to position [1142, 0]
click at [485, 124] on p "[PERSON_NAME] believes that building a team with talents that hold the same val…" at bounding box center [445, 151] width 229 height 87
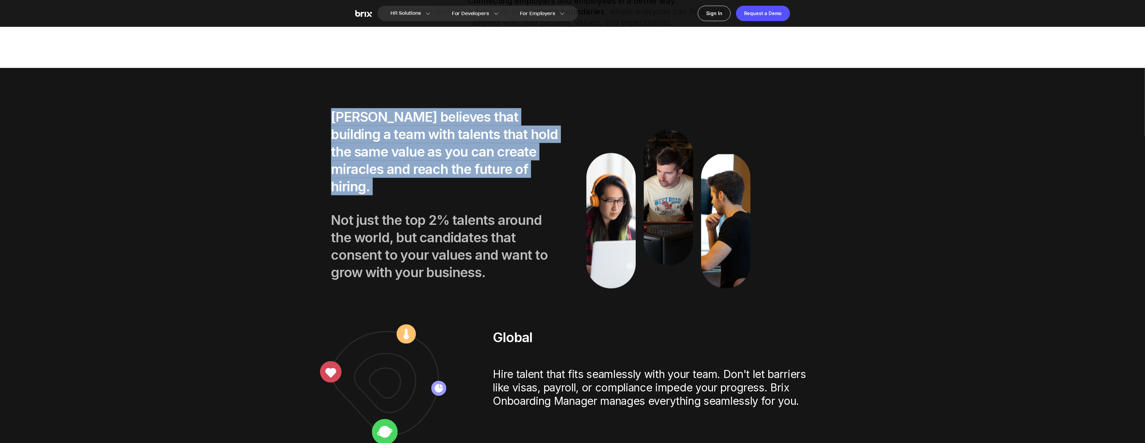
click at [485, 124] on p "[PERSON_NAME] believes that building a team with talents that hold the same val…" at bounding box center [445, 151] width 229 height 87
click at [471, 150] on p "[PERSON_NAME] believes that building a team with talents that hold the same val…" at bounding box center [445, 151] width 229 height 87
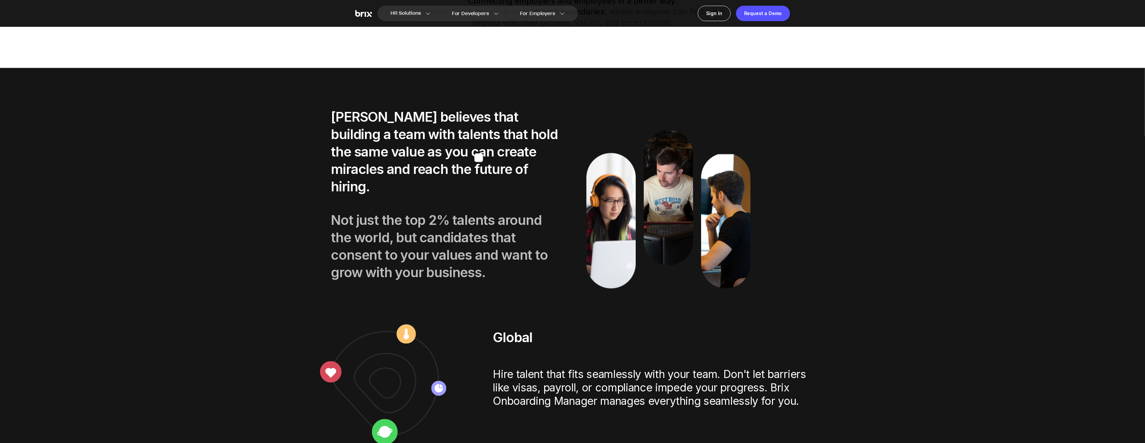
click at [471, 150] on p "[PERSON_NAME] believes that building a team with talents that hold the same val…" at bounding box center [445, 151] width 229 height 87
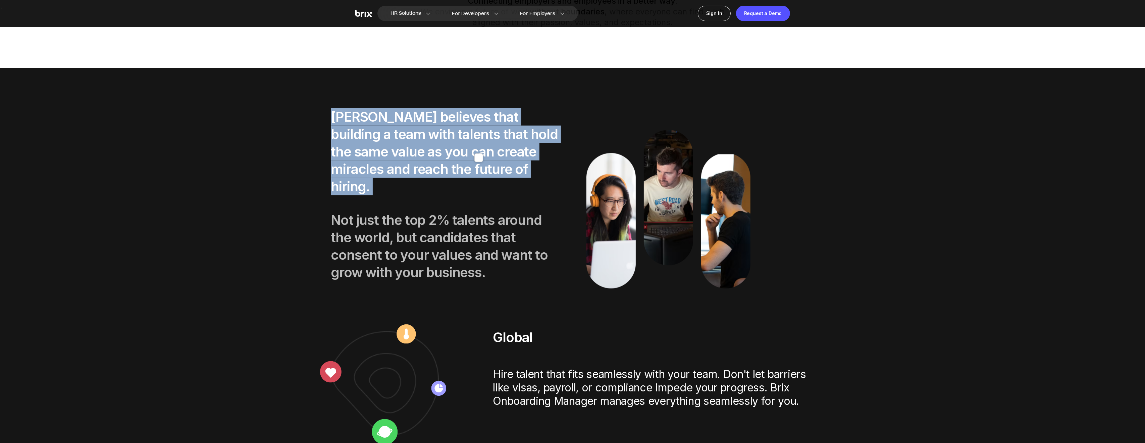
click at [471, 150] on p "[PERSON_NAME] believes that building a team with talents that hold the same val…" at bounding box center [445, 151] width 229 height 87
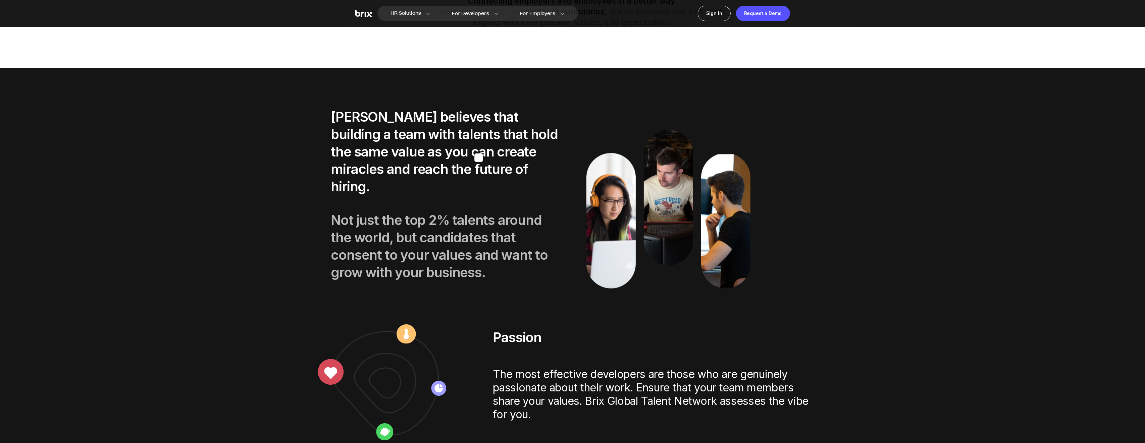
click at [470, 183] on div "[PERSON_NAME] believes that building a team with talents that hold the same val…" at bounding box center [445, 198] width 229 height 180
click at [444, 143] on p "[PERSON_NAME] believes that building a team with talents that hold the same val…" at bounding box center [445, 151] width 229 height 87
click at [442, 212] on p "Not just the top 2% talents around the world, but candidates that consent to yo…" at bounding box center [445, 247] width 229 height 70
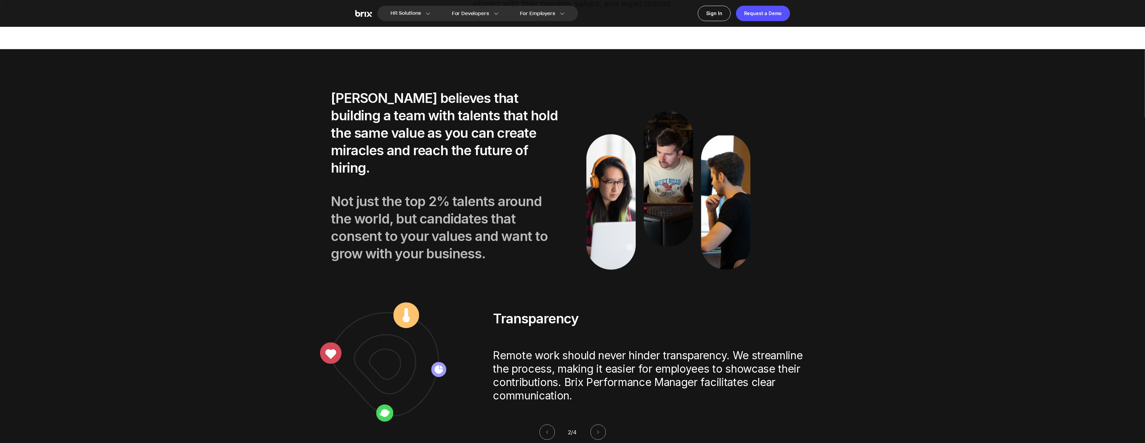
scroll to position [1163, 0]
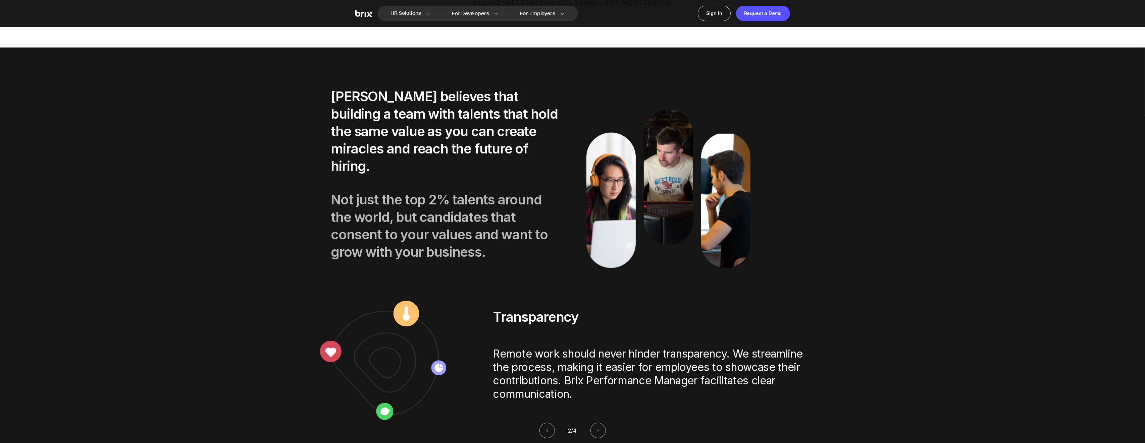
click at [442, 199] on p "Not just the top 2% talents around the world, but candidates that consent to yo…" at bounding box center [445, 226] width 229 height 70
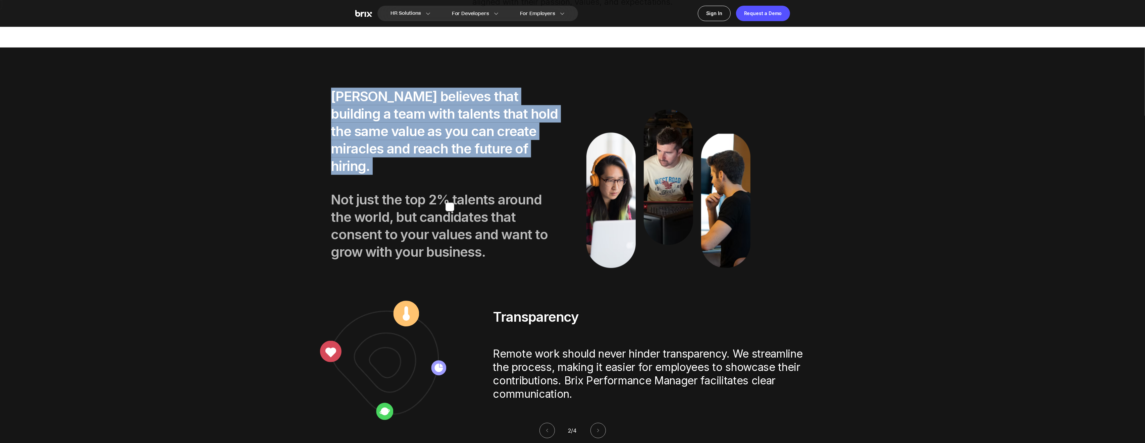
click at [442, 199] on p "Not just the top 2% talents around the world, but candidates that consent to yo…" at bounding box center [445, 226] width 229 height 70
click at [504, 195] on p "Not just the top 2% talents around the world, but candidates that consent to yo…" at bounding box center [445, 226] width 229 height 70
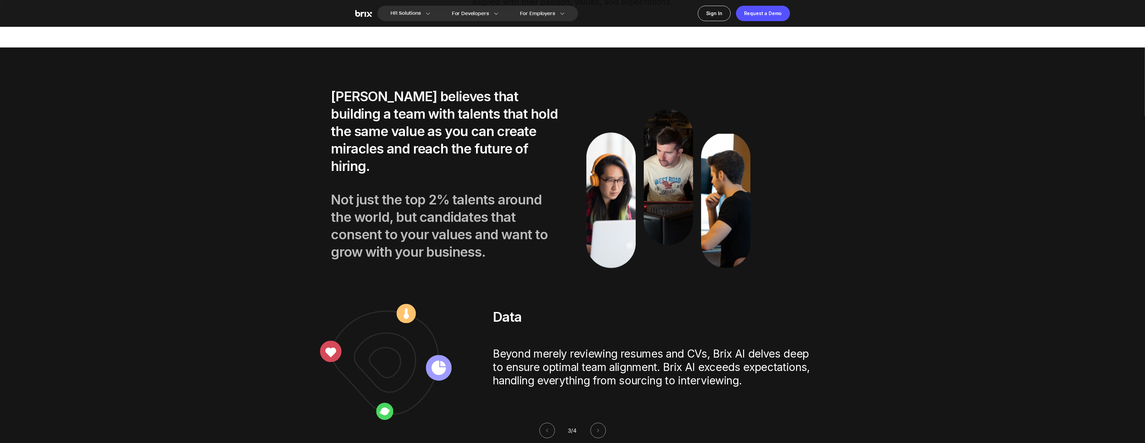
click at [846, 183] on section "[PERSON_NAME] believes that building a team with talents that hold the same val…" at bounding box center [572, 253] width 1145 height 410
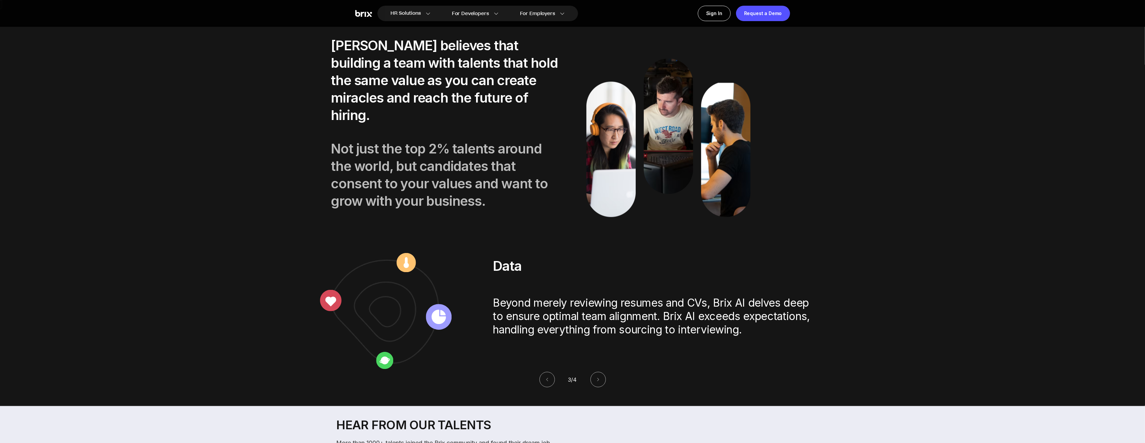
scroll to position [1212, 0]
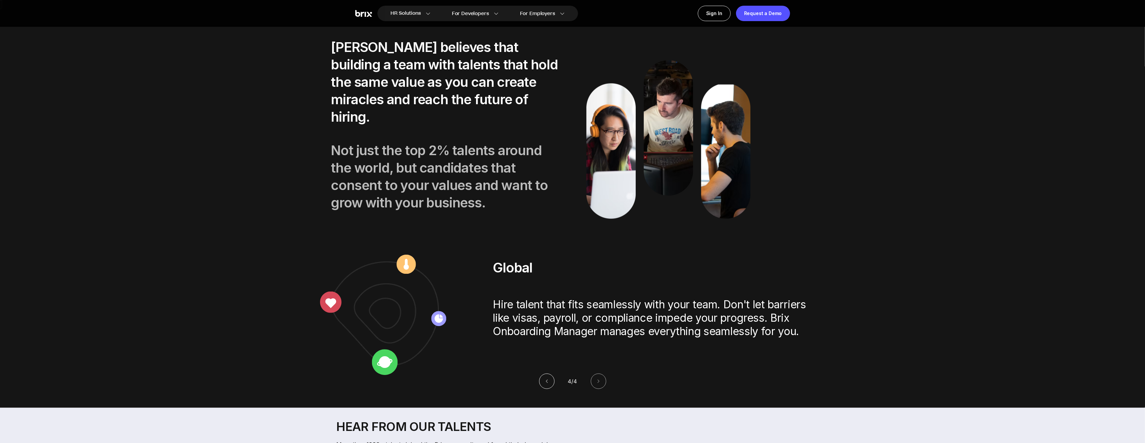
click at [544, 332] on button at bounding box center [546, 381] width 15 height 15
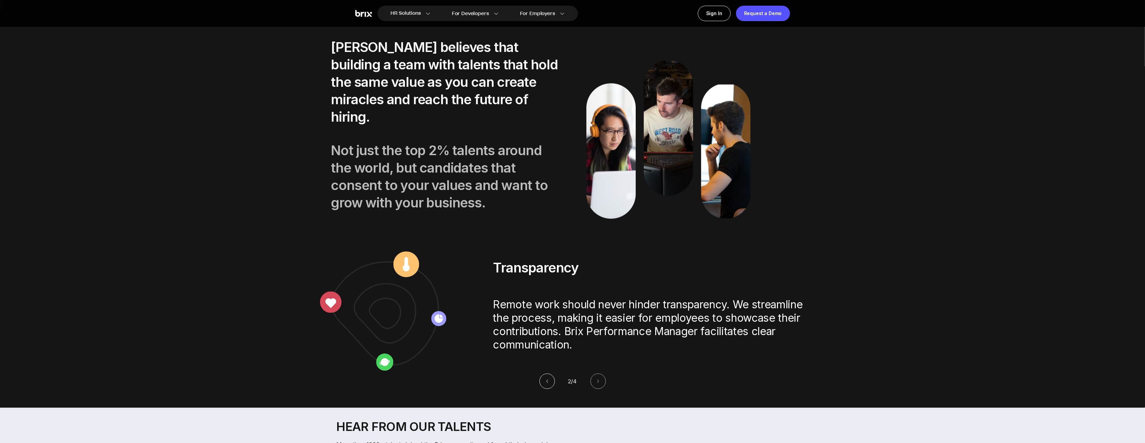
click at [544, 332] on button at bounding box center [546, 381] width 15 height 15
click at [545, 332] on icon at bounding box center [547, 381] width 5 height 5
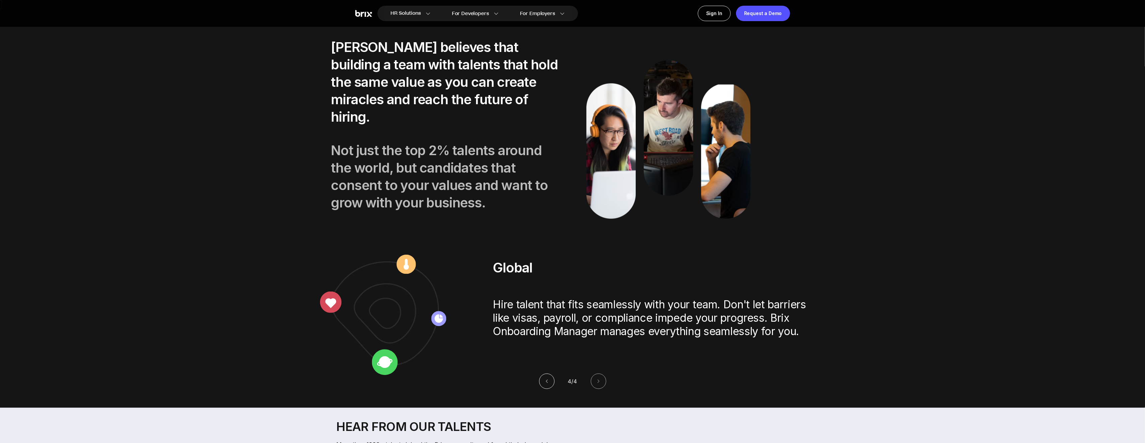
click at [544, 332] on button at bounding box center [546, 381] width 15 height 15
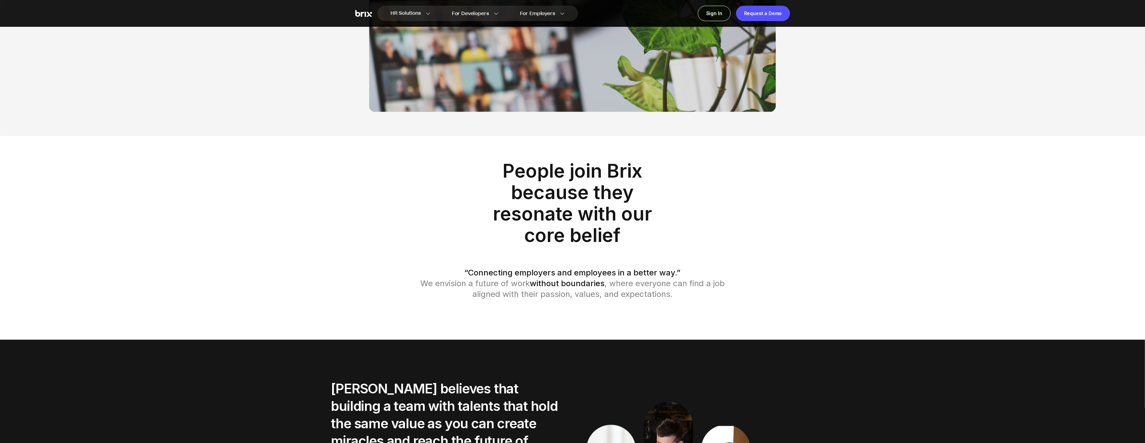
scroll to position [869, 0]
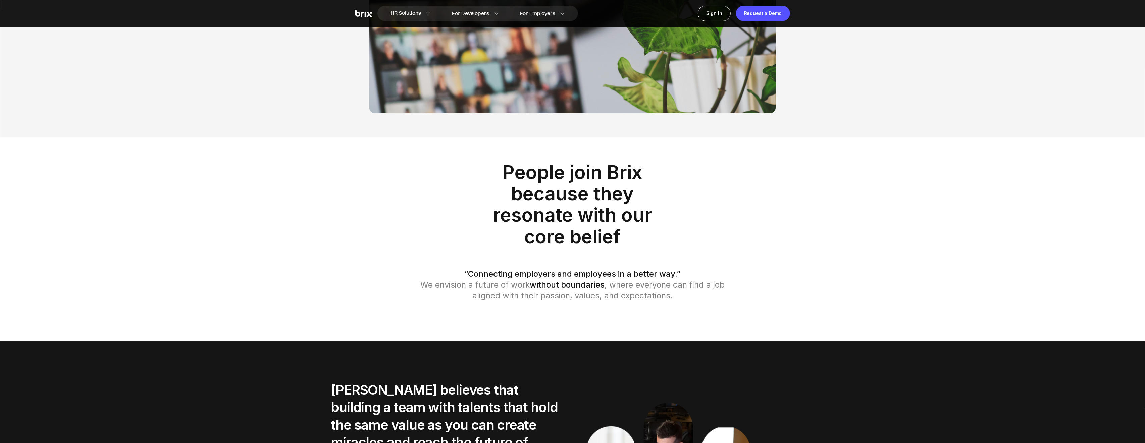
click at [610, 203] on p "People join Brix because they resonate with our core belief" at bounding box center [572, 205] width 181 height 86
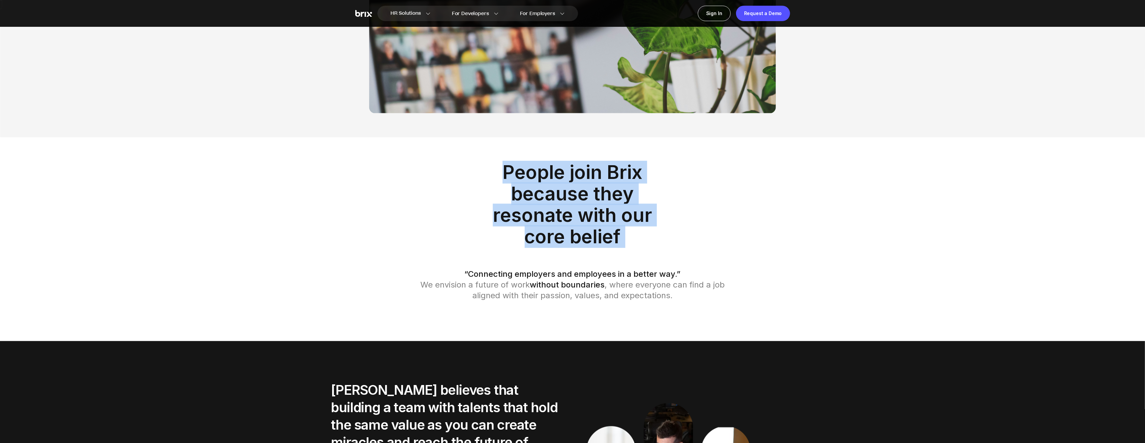
click at [610, 203] on p "People join Brix because they resonate with our core belief" at bounding box center [572, 205] width 181 height 86
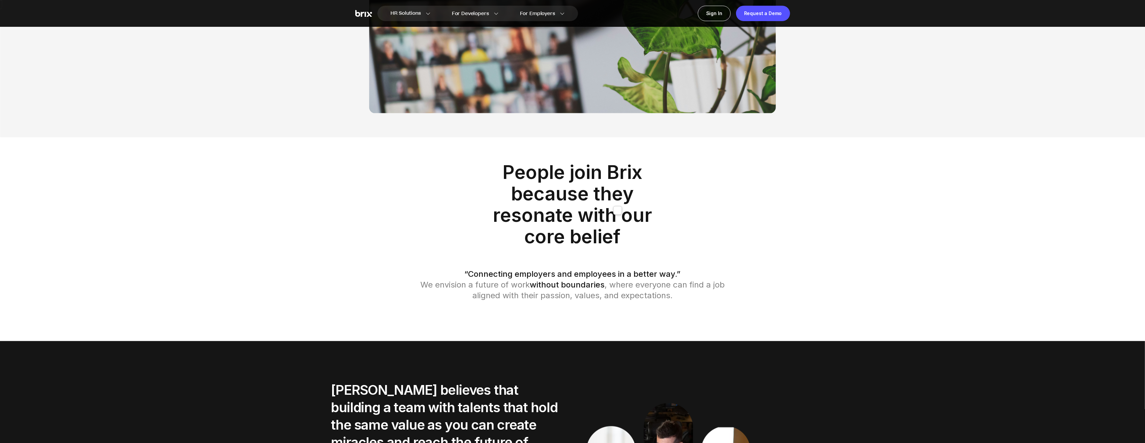
click at [655, 212] on p "People join Brix because they resonate with our core belief" at bounding box center [572, 205] width 181 height 86
click at [606, 194] on p "People join Brix because they resonate with our core belief" at bounding box center [572, 205] width 181 height 86
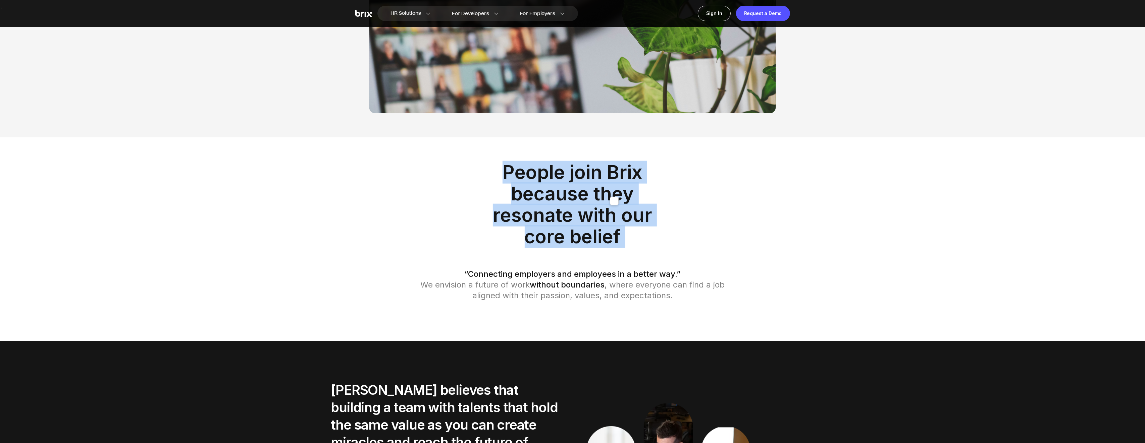
click at [606, 194] on p "People join Brix because they resonate with our core belief" at bounding box center [572, 205] width 181 height 86
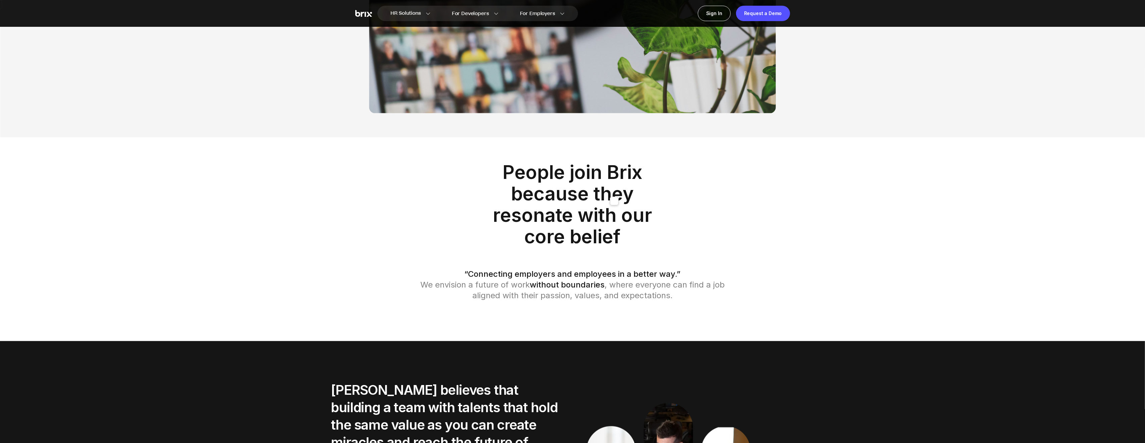
click at [686, 191] on div "People join Brix because they resonate with our core belief “Connecting employe…" at bounding box center [572, 232] width 483 height 140
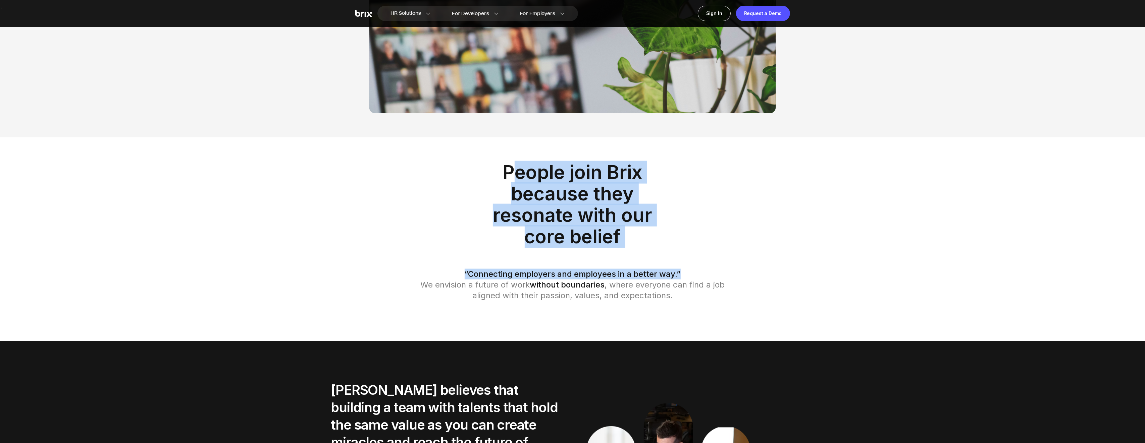
drag, startPoint x: 510, startPoint y: 170, endPoint x: 757, endPoint y: 281, distance: 271.3
click at [757, 281] on div "People join Brix because they resonate with our core belief “Connecting employe…" at bounding box center [572, 232] width 483 height 140
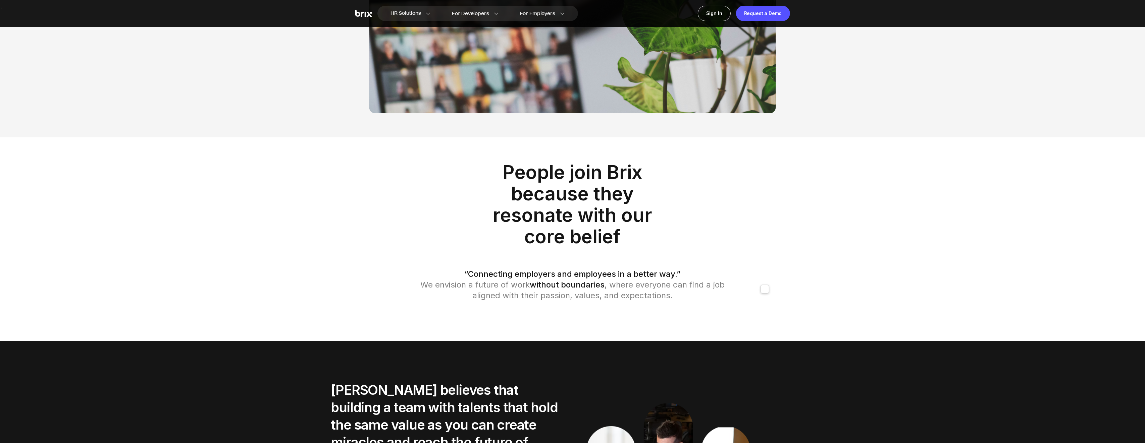
click at [750, 222] on div "People join Brix because they resonate with our core belief “Connecting employe…" at bounding box center [572, 232] width 483 height 140
drag, startPoint x: 500, startPoint y: 203, endPoint x: 638, endPoint y: 230, distance: 140.3
click at [638, 230] on p "People join Brix because they resonate with our core belief" at bounding box center [572, 205] width 181 height 86
click at [706, 184] on div "People join Brix because they resonate with our core belief “Connecting employe…" at bounding box center [572, 232] width 483 height 140
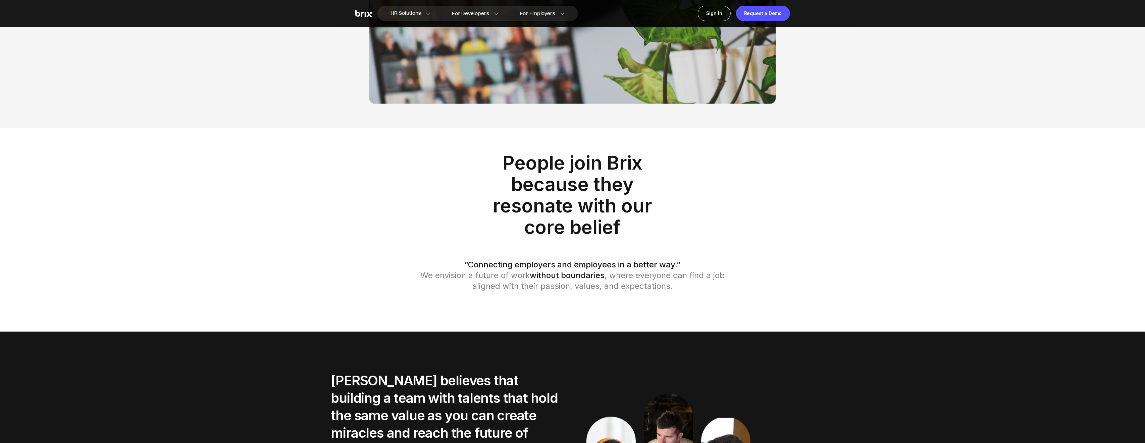
click at [585, 195] on p "People join Brix because they resonate with our core belief" at bounding box center [572, 195] width 181 height 86
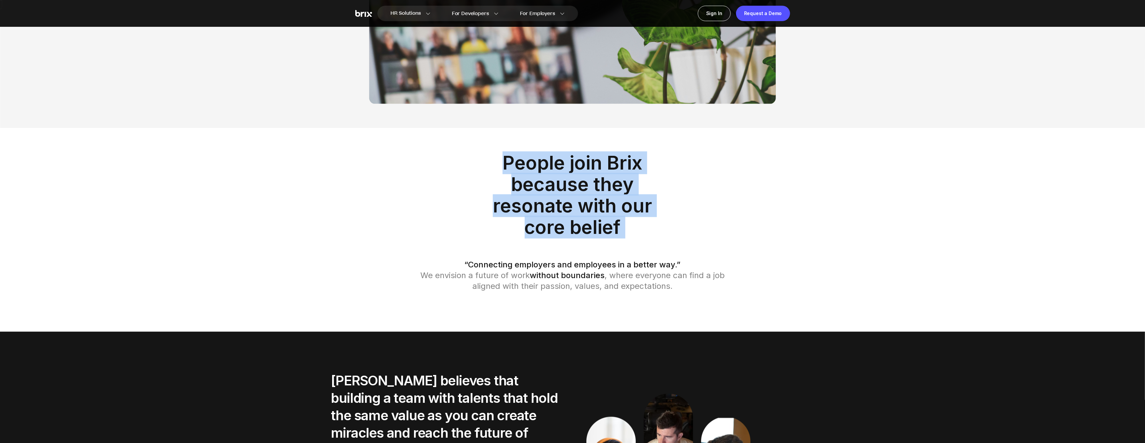
click at [585, 195] on p "People join Brix because they resonate with our core belief" at bounding box center [572, 195] width 181 height 86
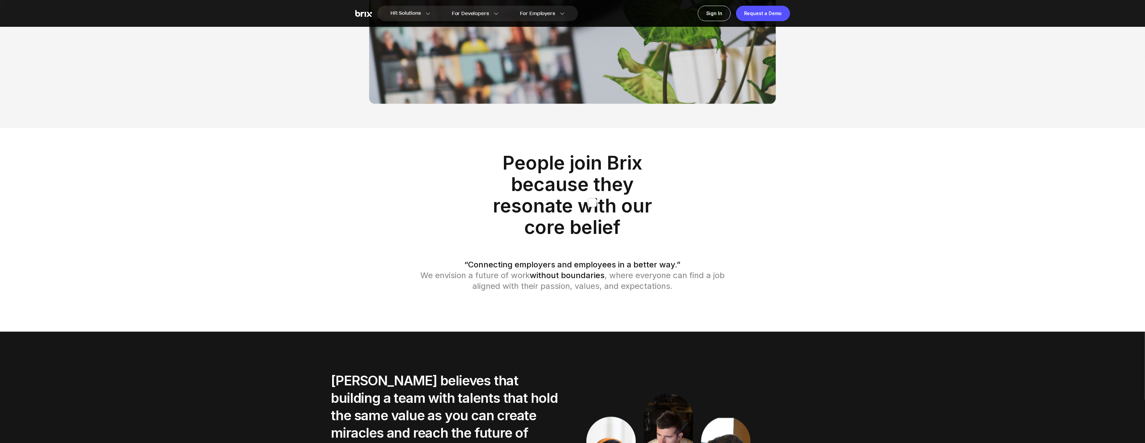
click at [585, 223] on p "People join Brix because they resonate with our core belief" at bounding box center [572, 195] width 181 height 86
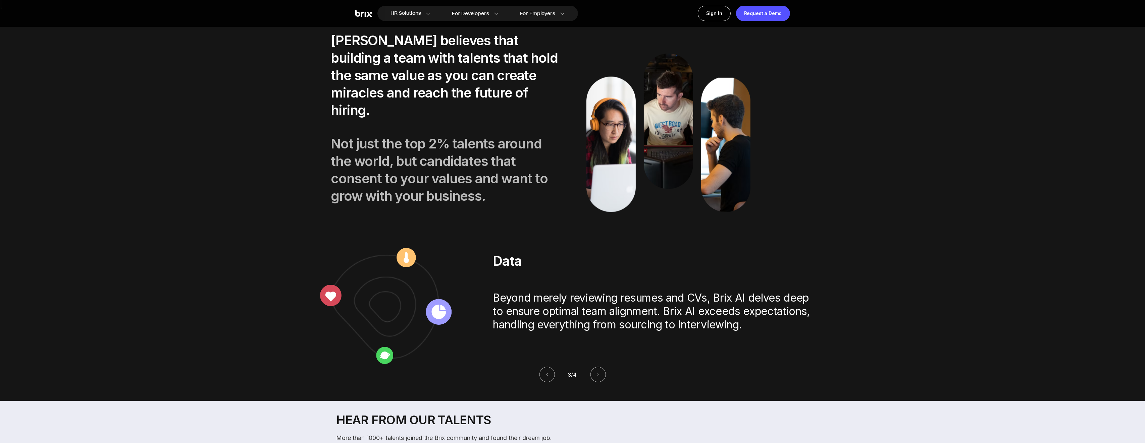
scroll to position [1228, 0]
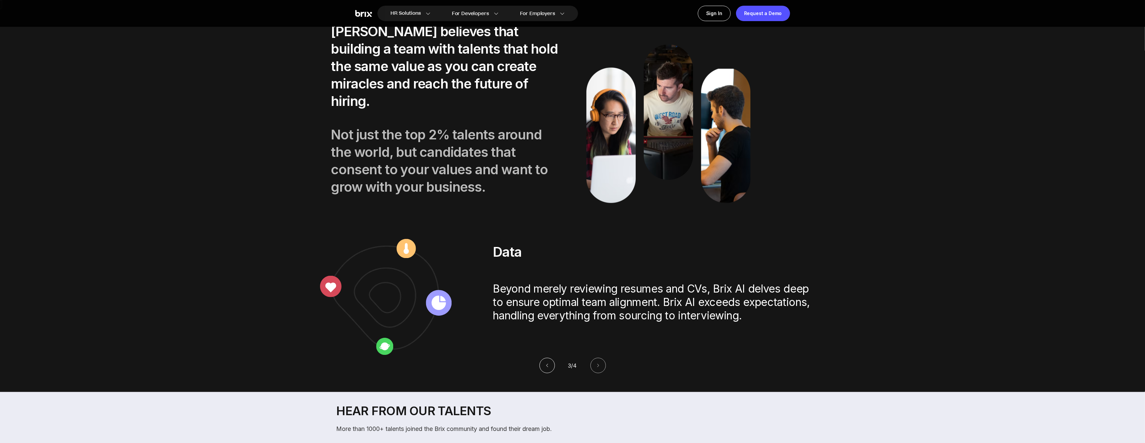
click at [545, 332] on icon at bounding box center [547, 366] width 5 height 5
click at [544, 332] on icon at bounding box center [546, 366] width 5 height 5
click at [545, 332] on icon at bounding box center [547, 366] width 5 height 5
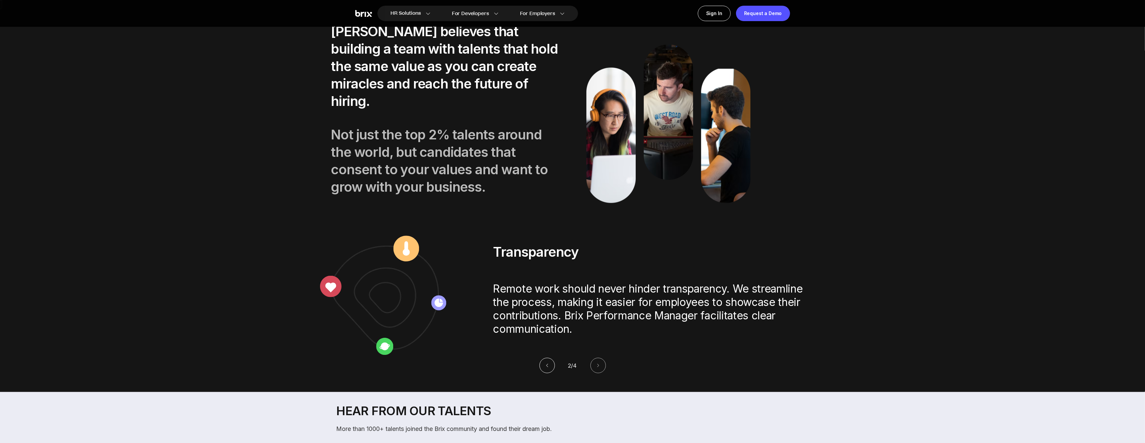
click at [545, 332] on icon at bounding box center [547, 366] width 5 height 5
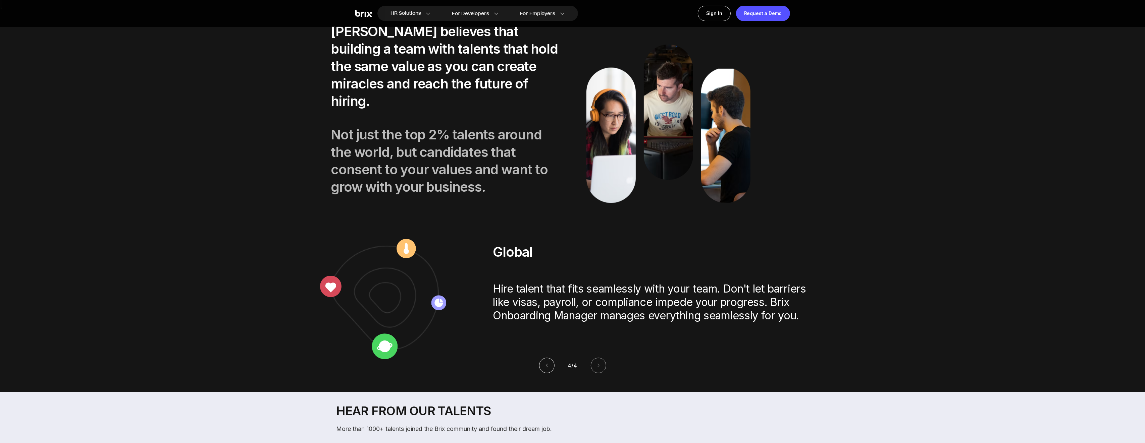
click at [544, 332] on icon at bounding box center [546, 366] width 5 height 5
click at [545, 332] on icon at bounding box center [547, 366] width 5 height 5
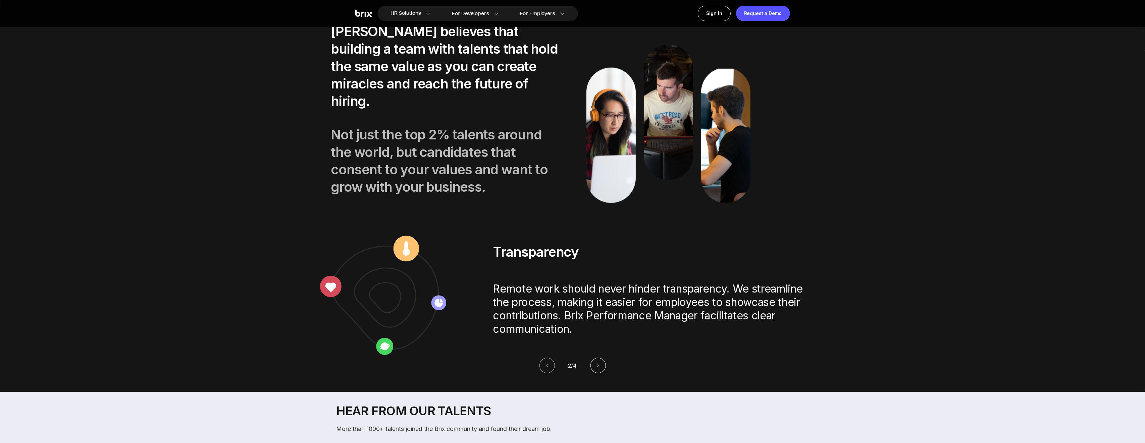
click at [606, 332] on button at bounding box center [597, 365] width 15 height 15
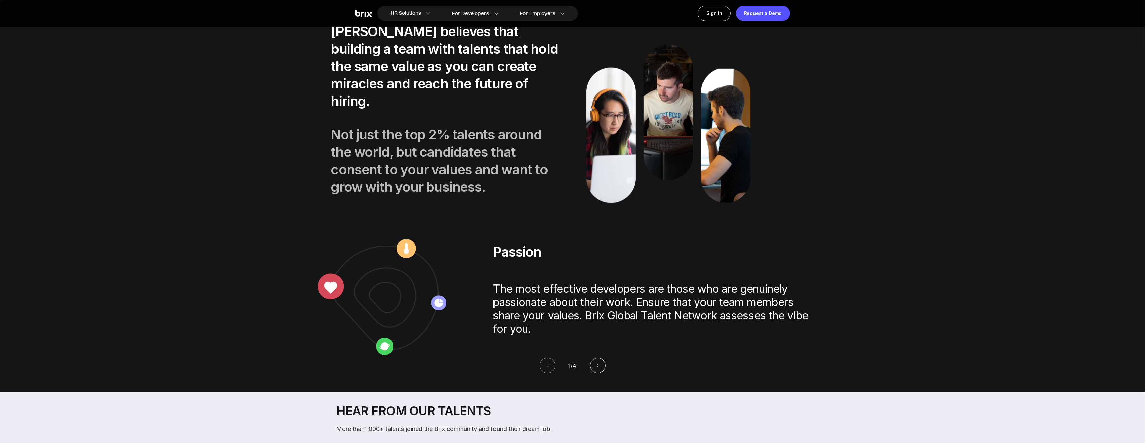
click at [600, 332] on icon at bounding box center [597, 366] width 5 height 5
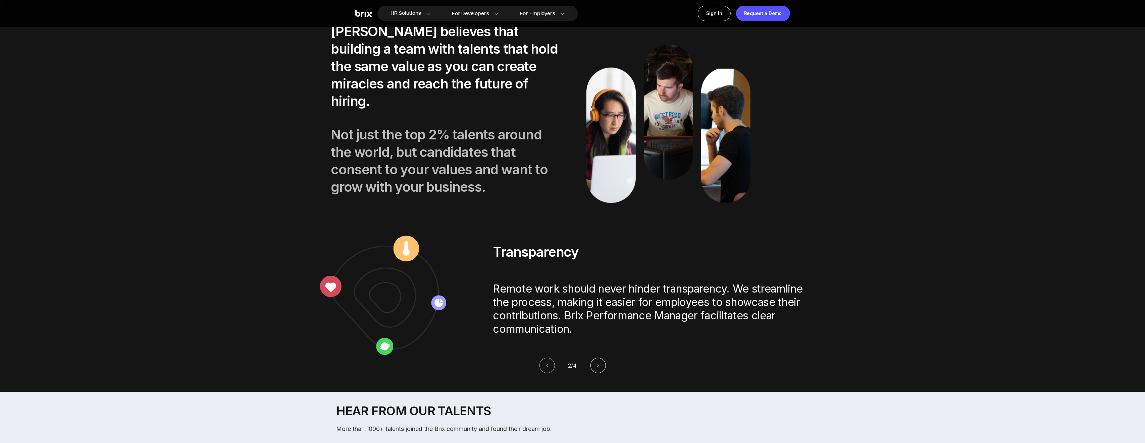
click at [600, 332] on icon at bounding box center [598, 366] width 5 height 5
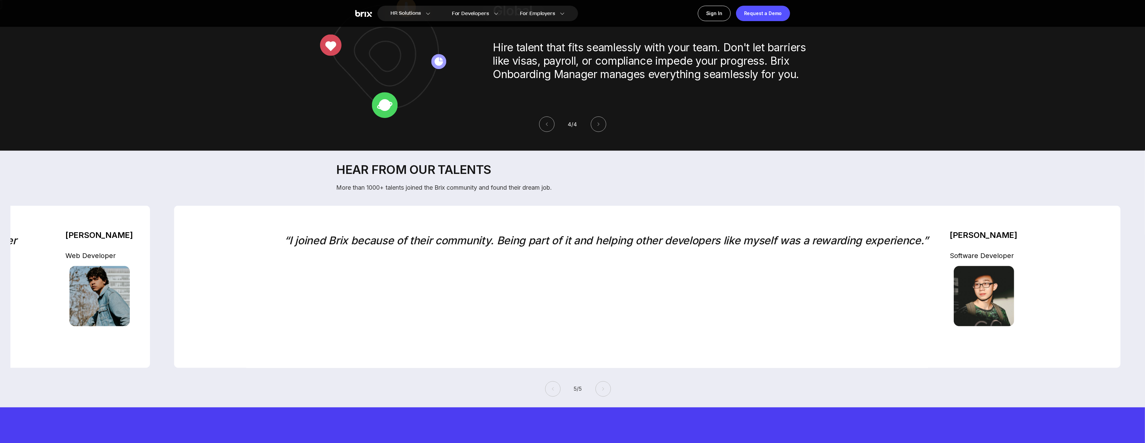
scroll to position [1794, 0]
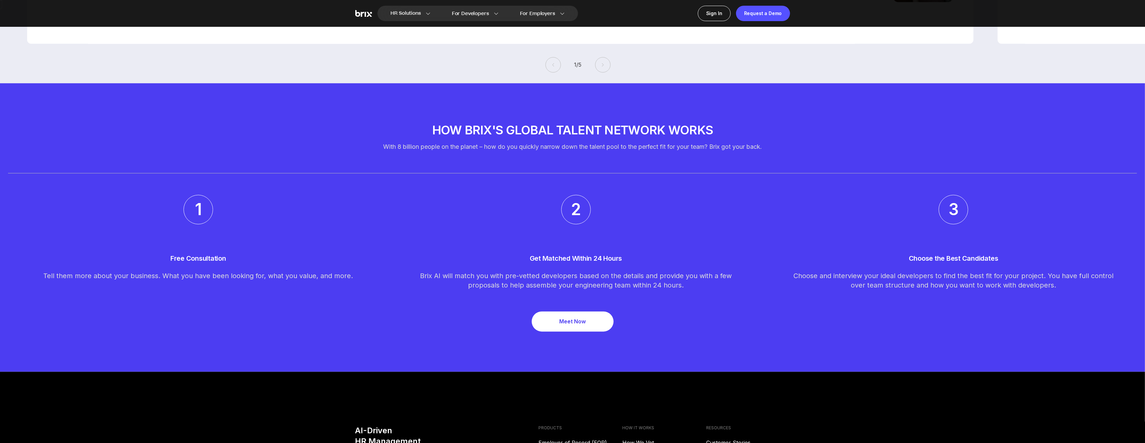
click at [464, 124] on p "How Brix's Global Talent Network works" at bounding box center [572, 129] width 1129 height 13
click at [568, 138] on div "How [PERSON_NAME]'s Global Talent Network works With 8 billion people on the pl…" at bounding box center [572, 137] width 1129 height 28
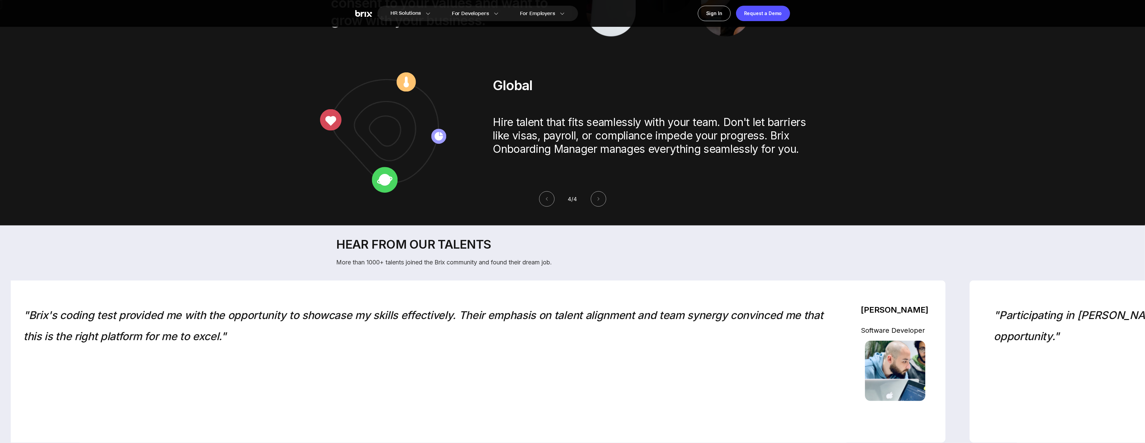
scroll to position [1395, 0]
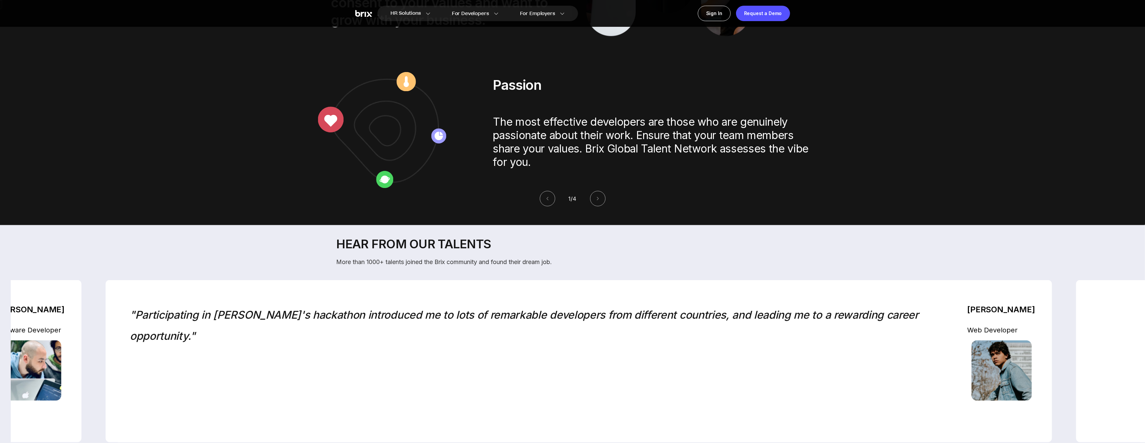
click at [403, 240] on p "Hear from our talents" at bounding box center [577, 244] width 483 height 16
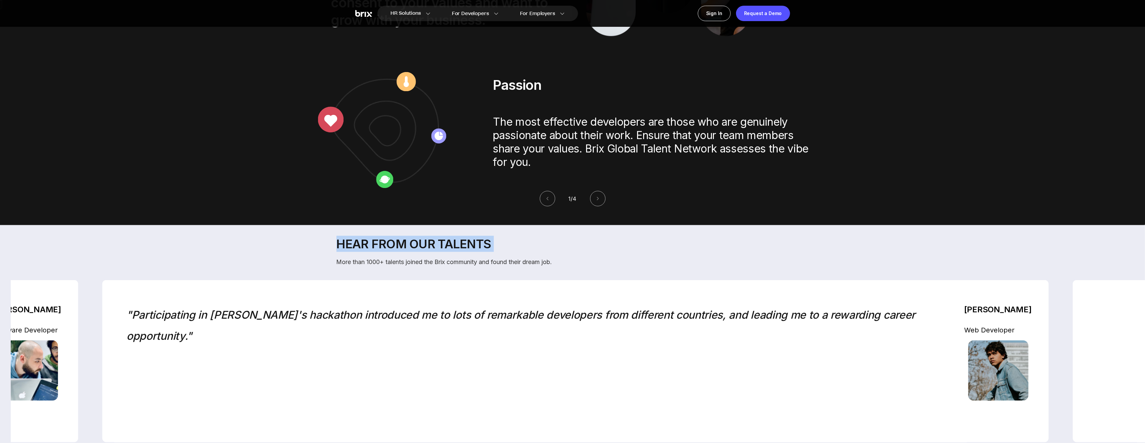
click at [403, 240] on p "Hear from our talents" at bounding box center [577, 244] width 483 height 16
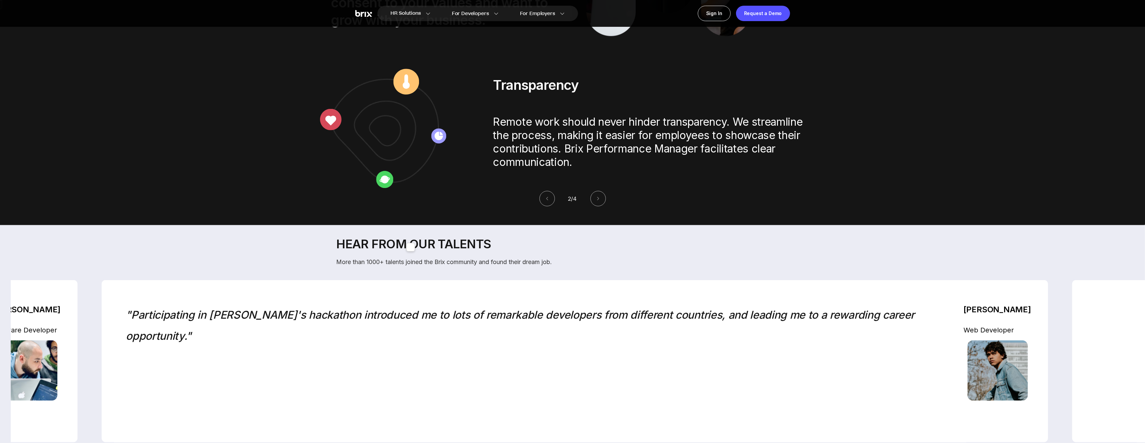
click at [476, 244] on p "Hear from our talents" at bounding box center [577, 244] width 483 height 16
copy p "Hear from our talents"
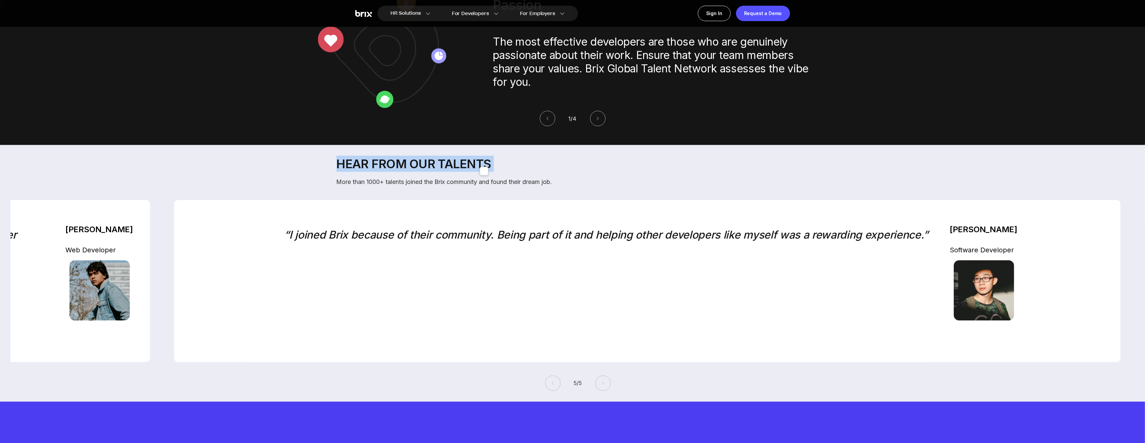
scroll to position [1475, 0]
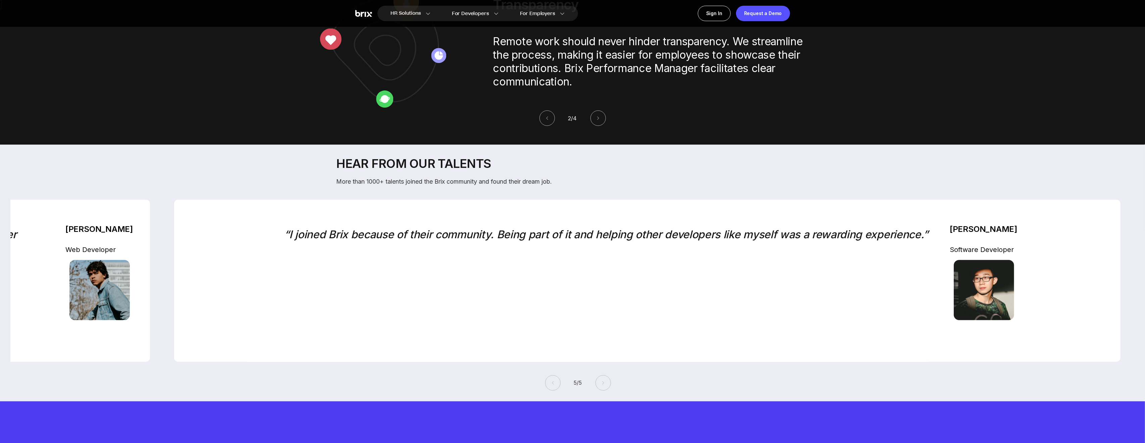
click at [558, 232] on div "“I joined Brix because of their community. Being part of it and helping other d…" at bounding box center [606, 281] width 644 height 114
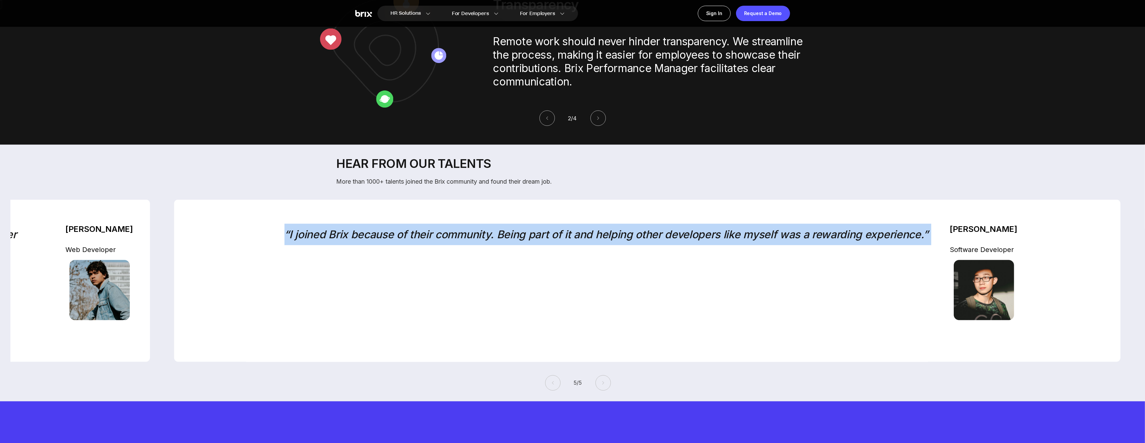
click at [558, 232] on div "“I joined Brix because of their community. Being part of it and helping other d…" at bounding box center [606, 281] width 644 height 114
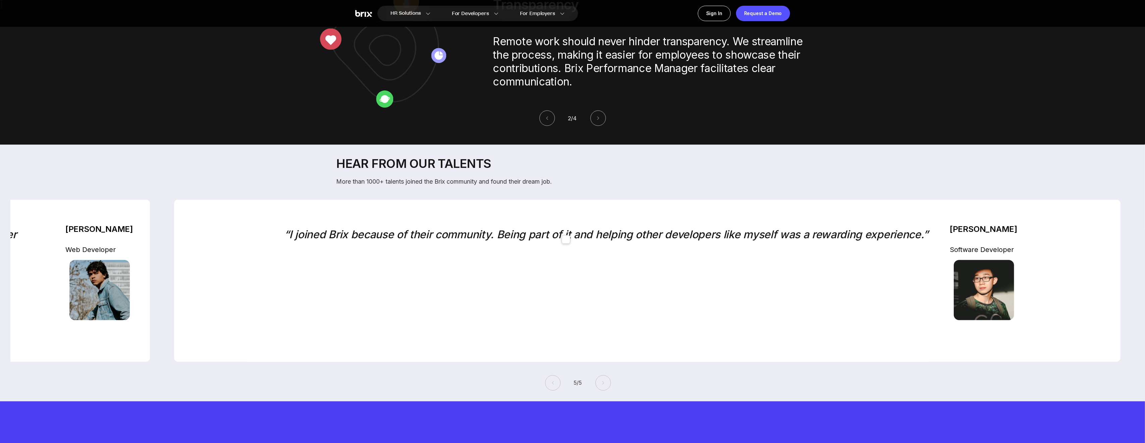
click at [638, 246] on div "“I joined Brix because of their community. Being part of it and helping other d…" at bounding box center [606, 281] width 644 height 114
click at [550, 332] on icon at bounding box center [552, 383] width 5 height 5
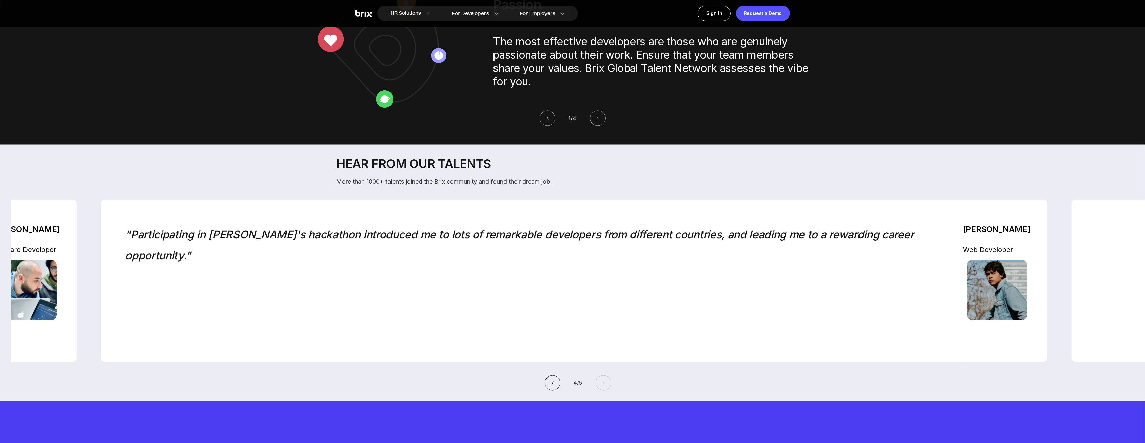
click at [550, 332] on icon at bounding box center [552, 383] width 5 height 5
click at [551, 332] on icon at bounding box center [552, 383] width 2 height 3
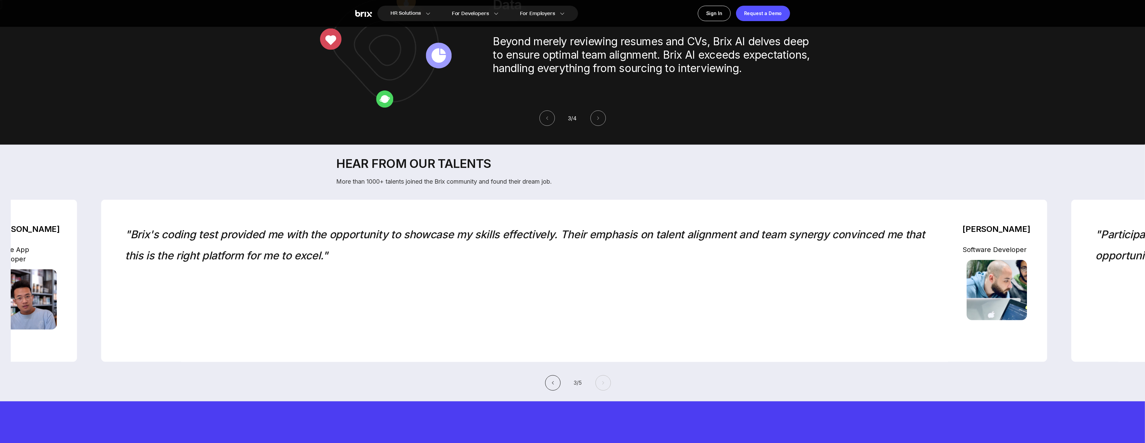
click at [552, 332] on icon at bounding box center [553, 383] width 2 height 3
click at [550, 332] on icon at bounding box center [552, 383] width 5 height 5
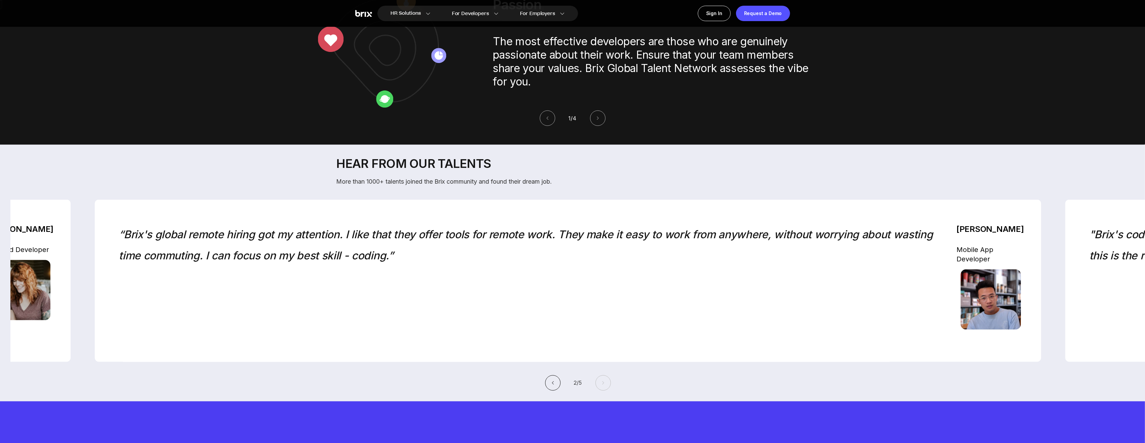
click at [550, 332] on icon at bounding box center [552, 383] width 5 height 5
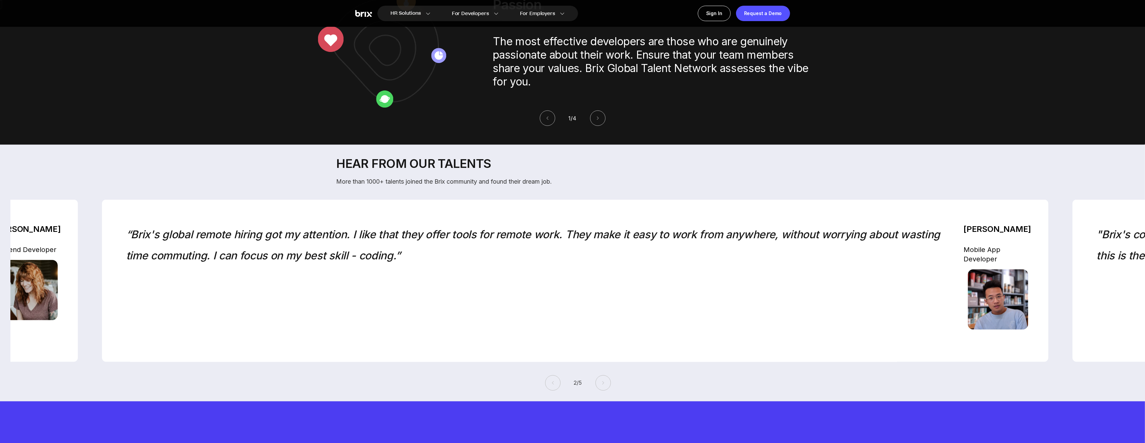
click at [647, 196] on section "Hear from our talents More than 1000+ talents joined the Brix community and fou…" at bounding box center [572, 273] width 1145 height 257
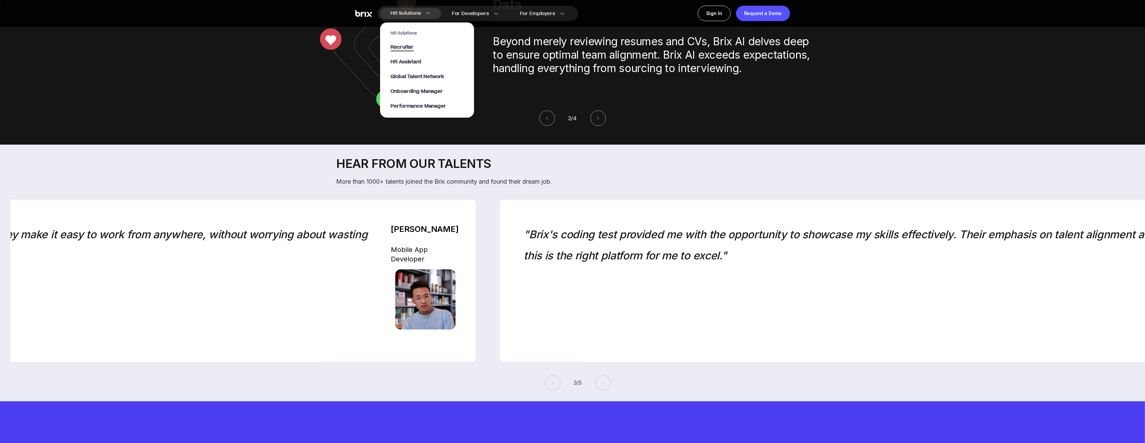
click at [405, 47] on span "Recruiter" at bounding box center [402, 48] width 23 height 8
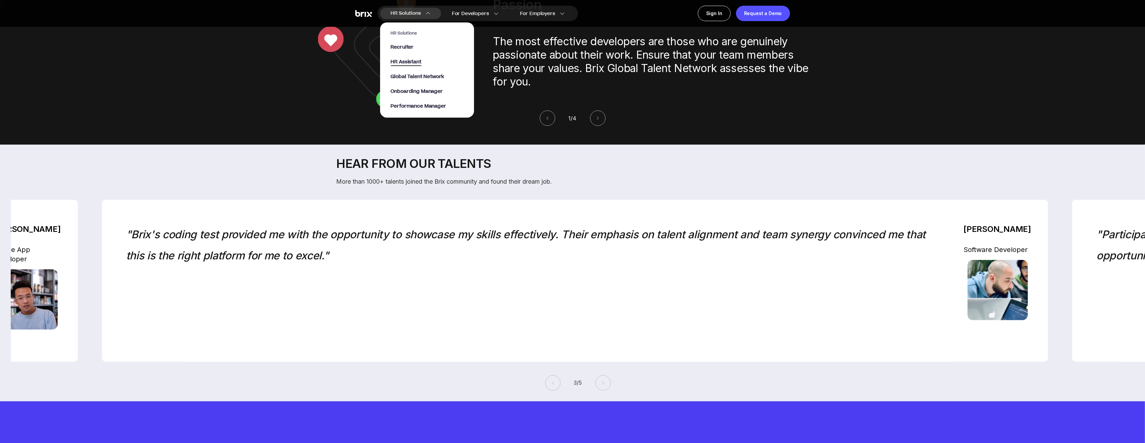
click at [417, 58] on span "HR Assistant" at bounding box center [406, 62] width 31 height 8
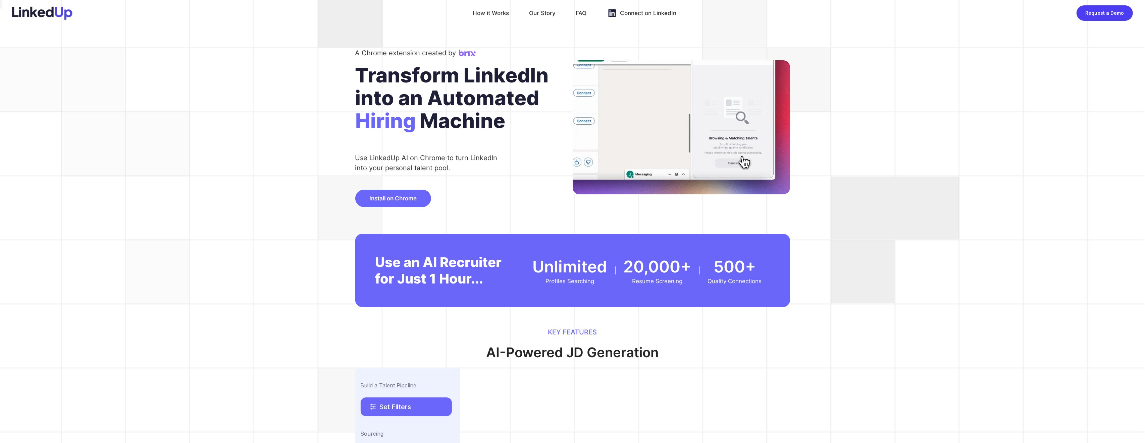
click at [492, 85] on div "Transform LinkedIn" at bounding box center [463, 75] width 217 height 23
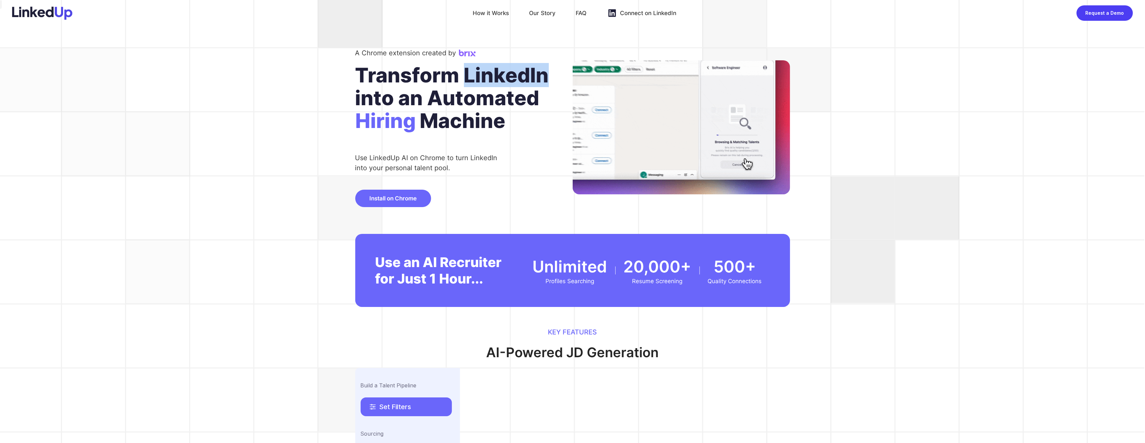
click at [492, 85] on div "Transform LinkedIn" at bounding box center [463, 75] width 217 height 23
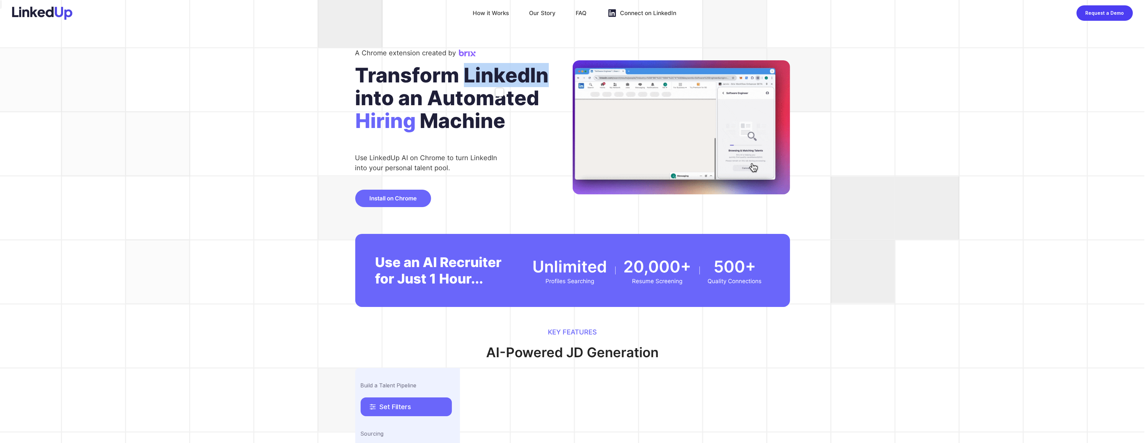
click at [492, 85] on div "Transform LinkedIn" at bounding box center [463, 75] width 217 height 23
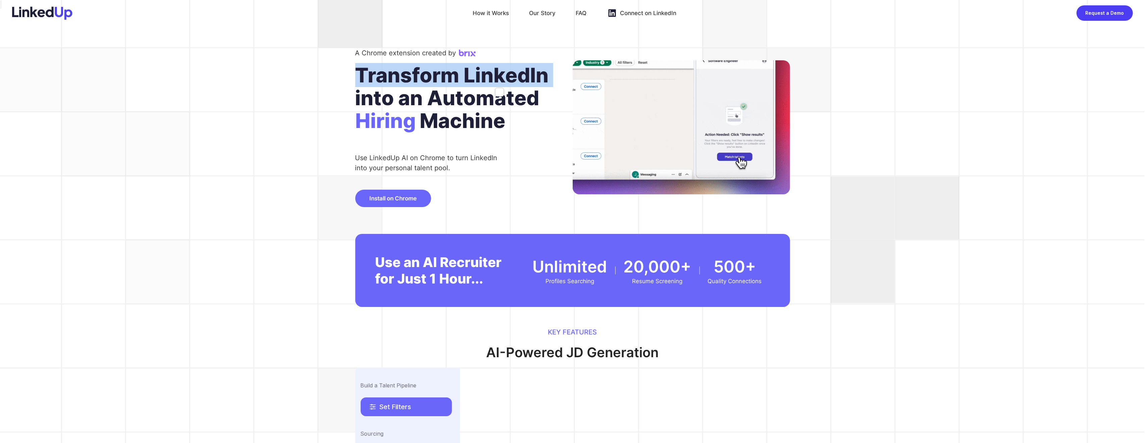
click at [462, 112] on span "Machine" at bounding box center [463, 124] width 86 height 30
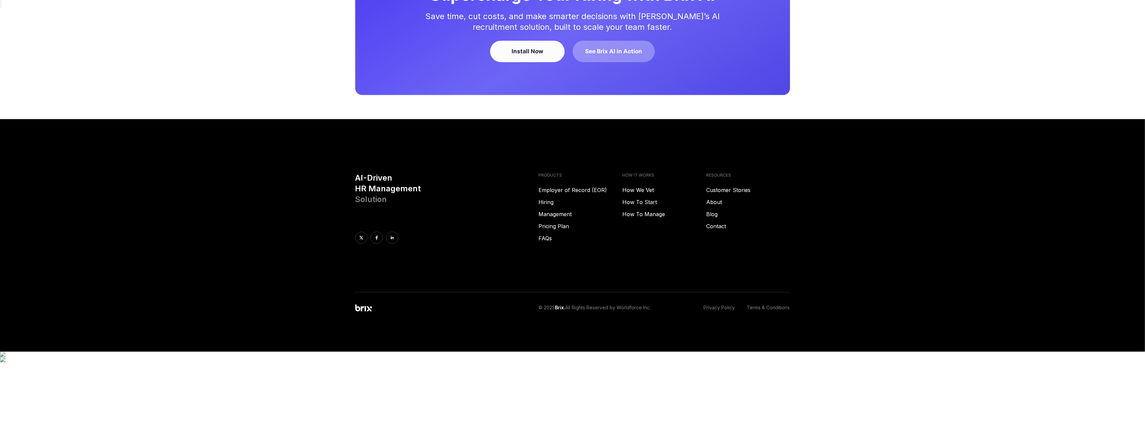
scroll to position [1644, 0]
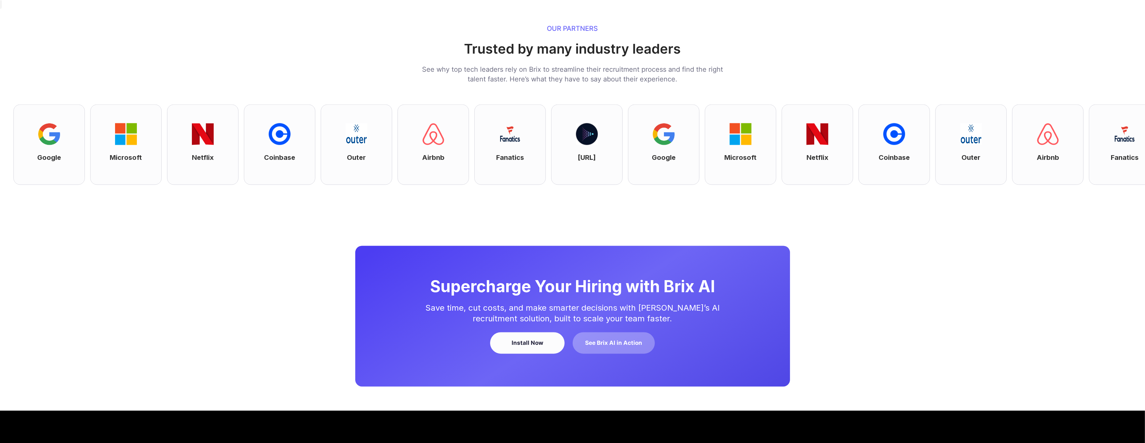
click at [850, 185] on div "Coinbase" at bounding box center [885, 145] width 71 height 80
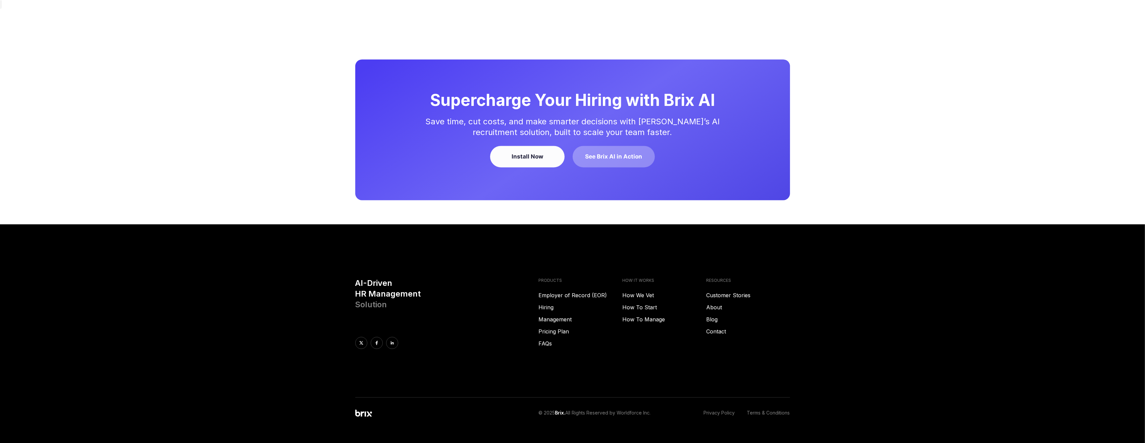
scroll to position [1936, 0]
